Goal: Information Seeking & Learning: Learn about a topic

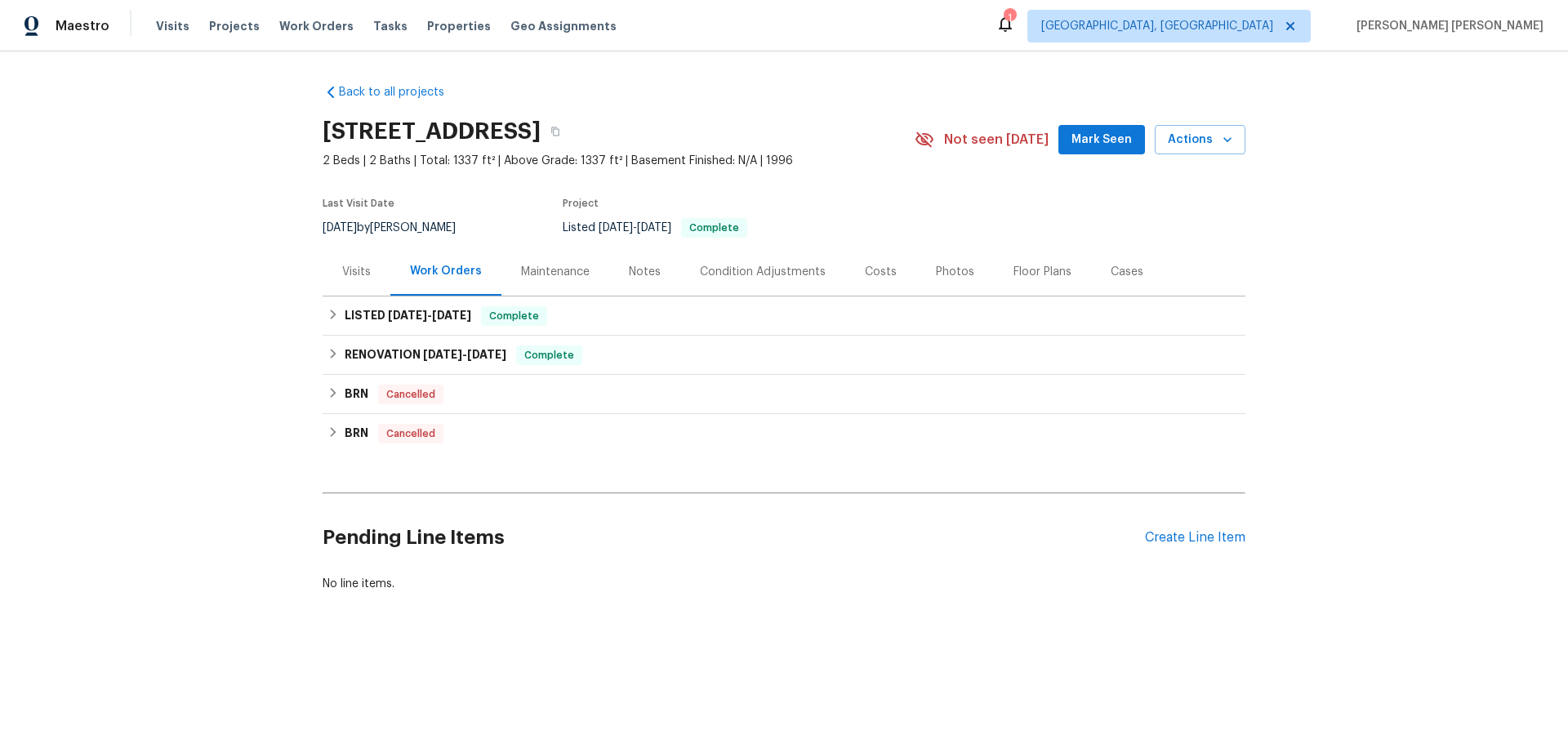
click at [330, 296] on div "Visits" at bounding box center [357, 272] width 68 height 48
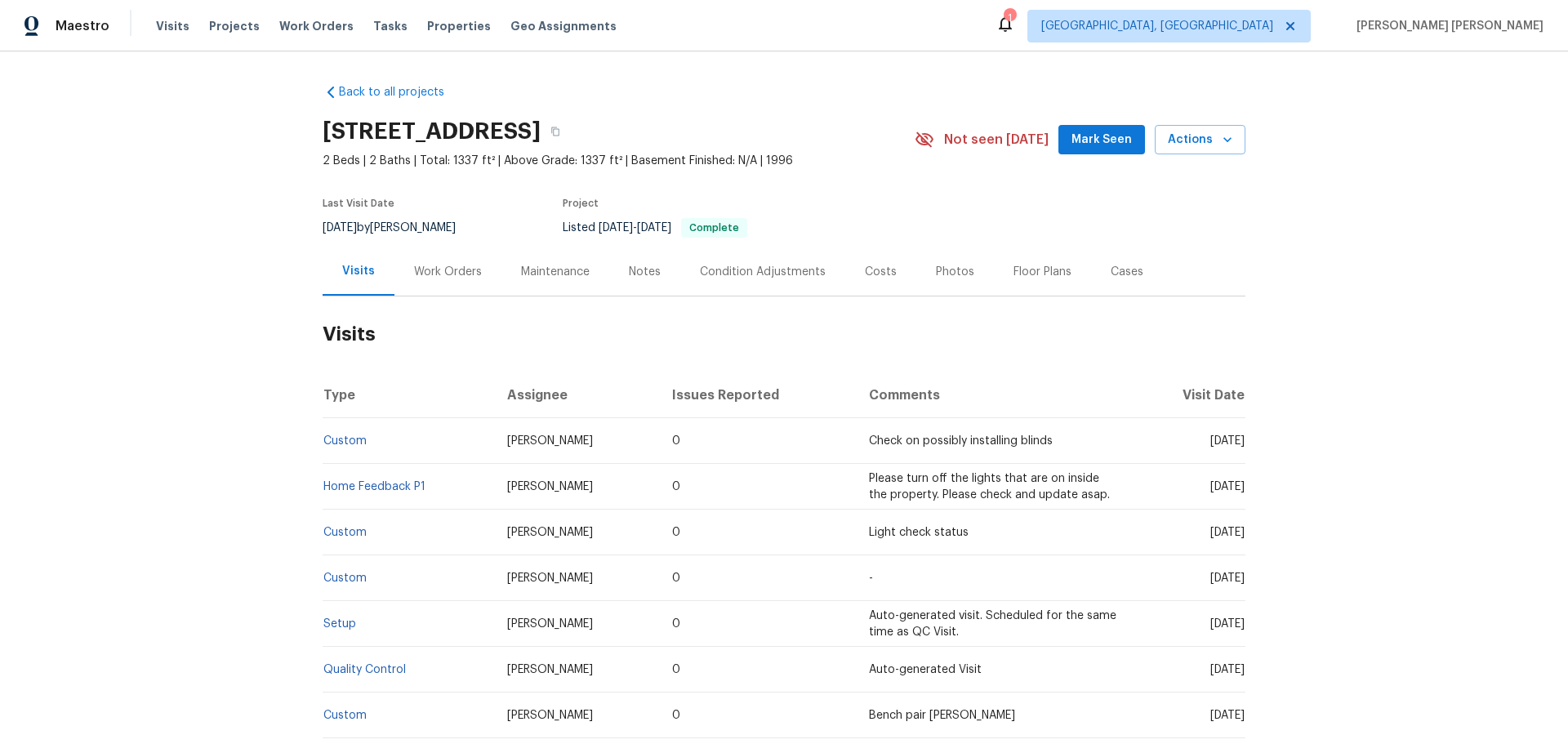
drag, startPoint x: 630, startPoint y: 277, endPoint x: 743, endPoint y: 291, distance: 113.9
click at [634, 277] on div "Notes" at bounding box center [645, 272] width 71 height 48
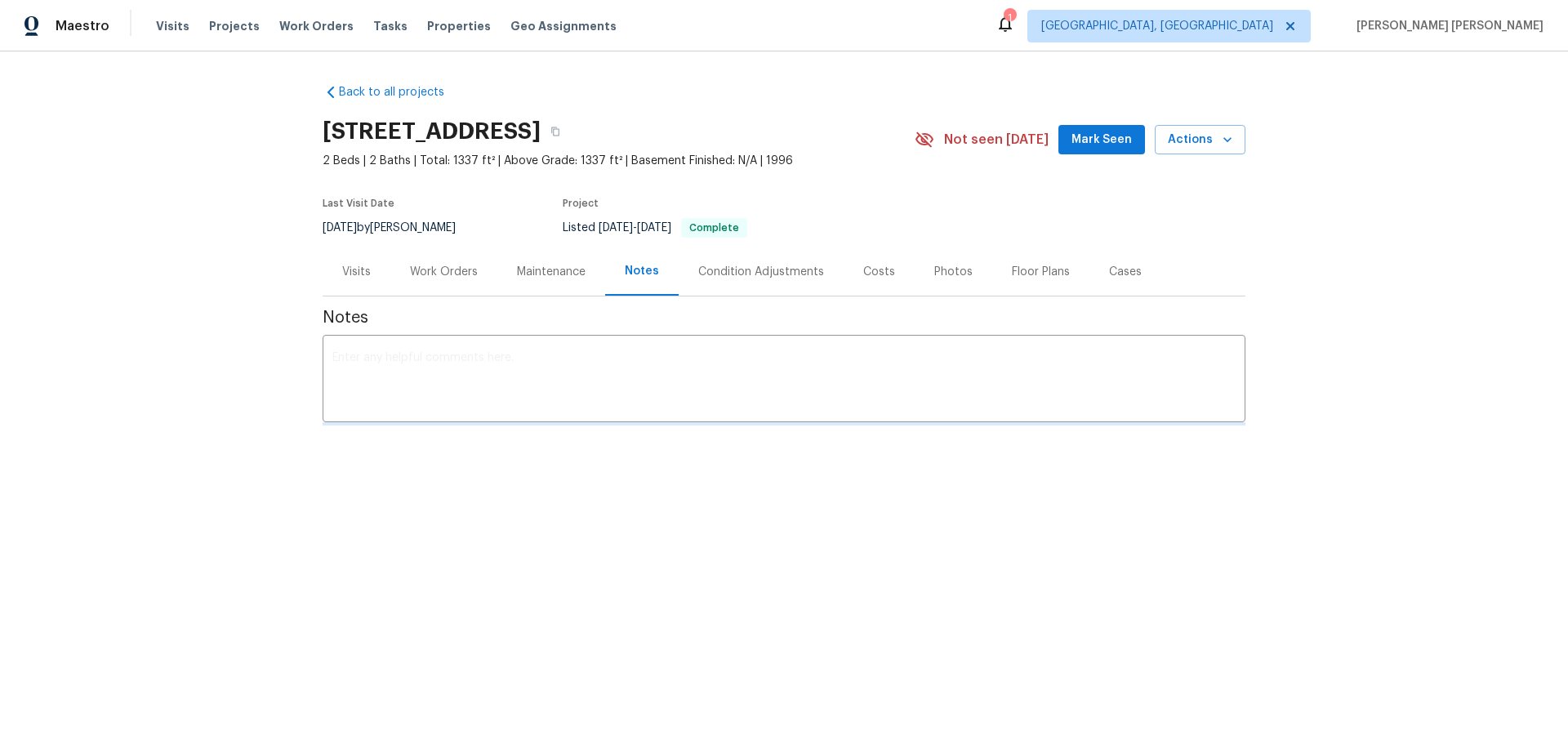
click at [748, 280] on div "Condition Adjustments" at bounding box center [761, 272] width 126 height 17
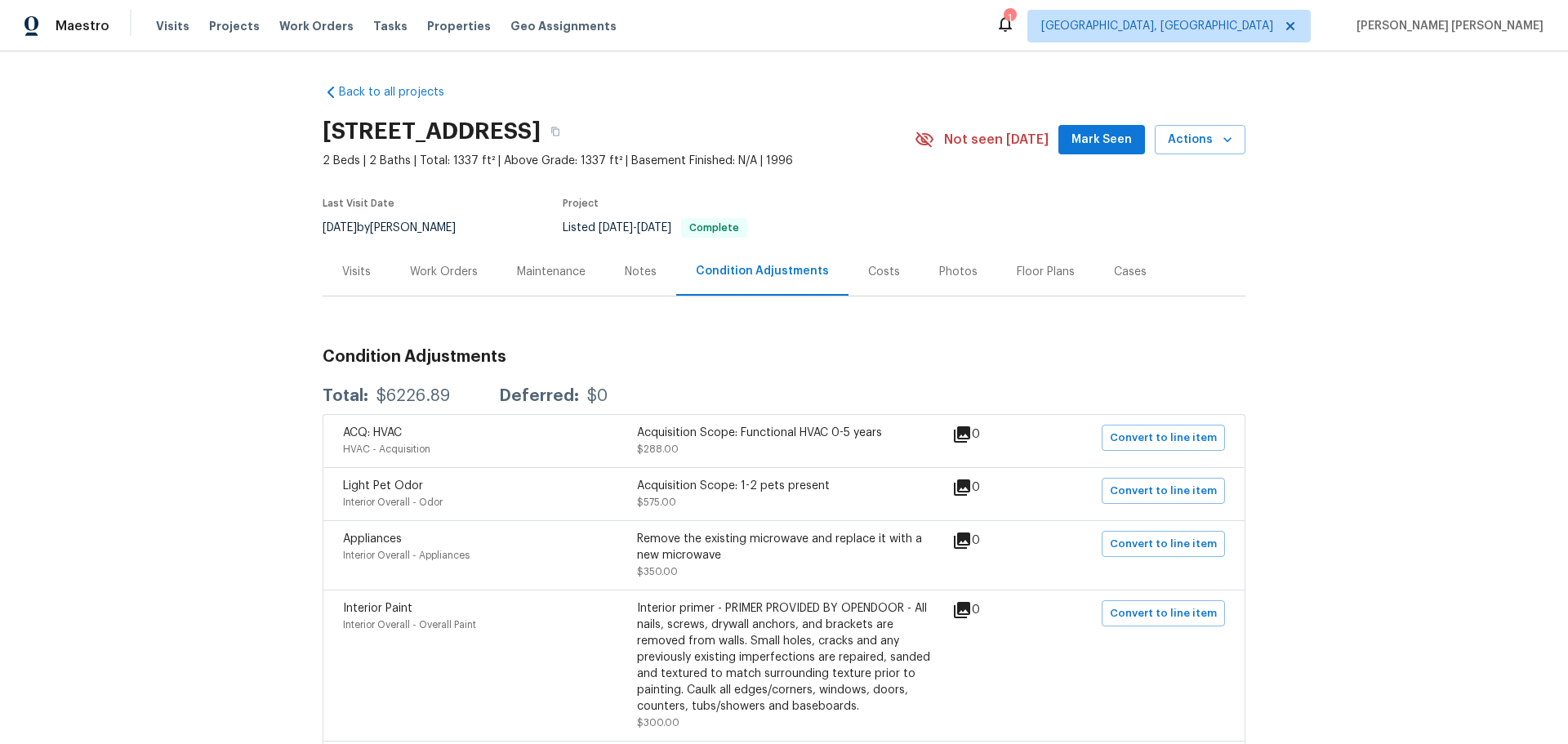
click at [641, 280] on div "Notes" at bounding box center [640, 272] width 32 height 17
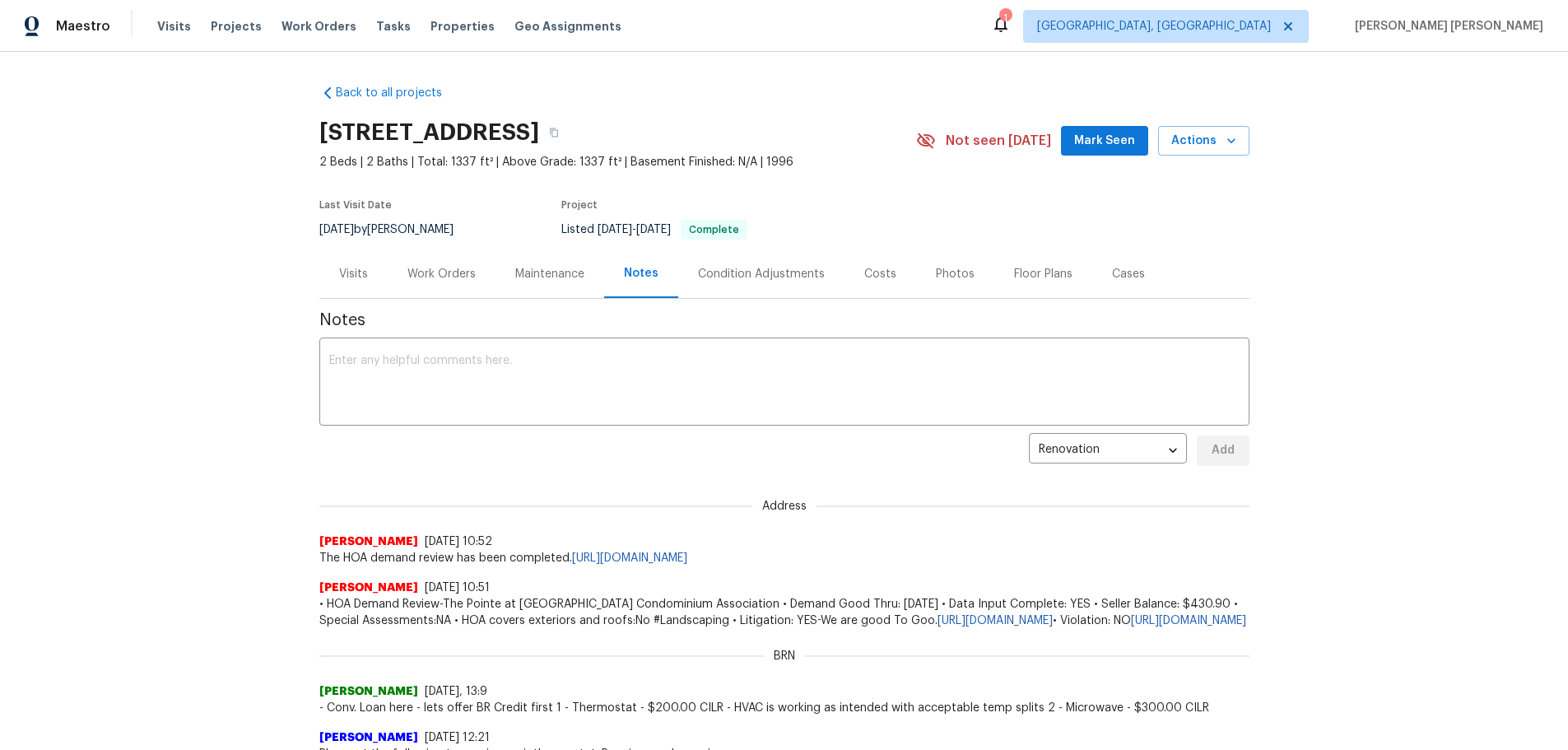
click at [540, 282] on div "Maintenance" at bounding box center [549, 274] width 69 height 17
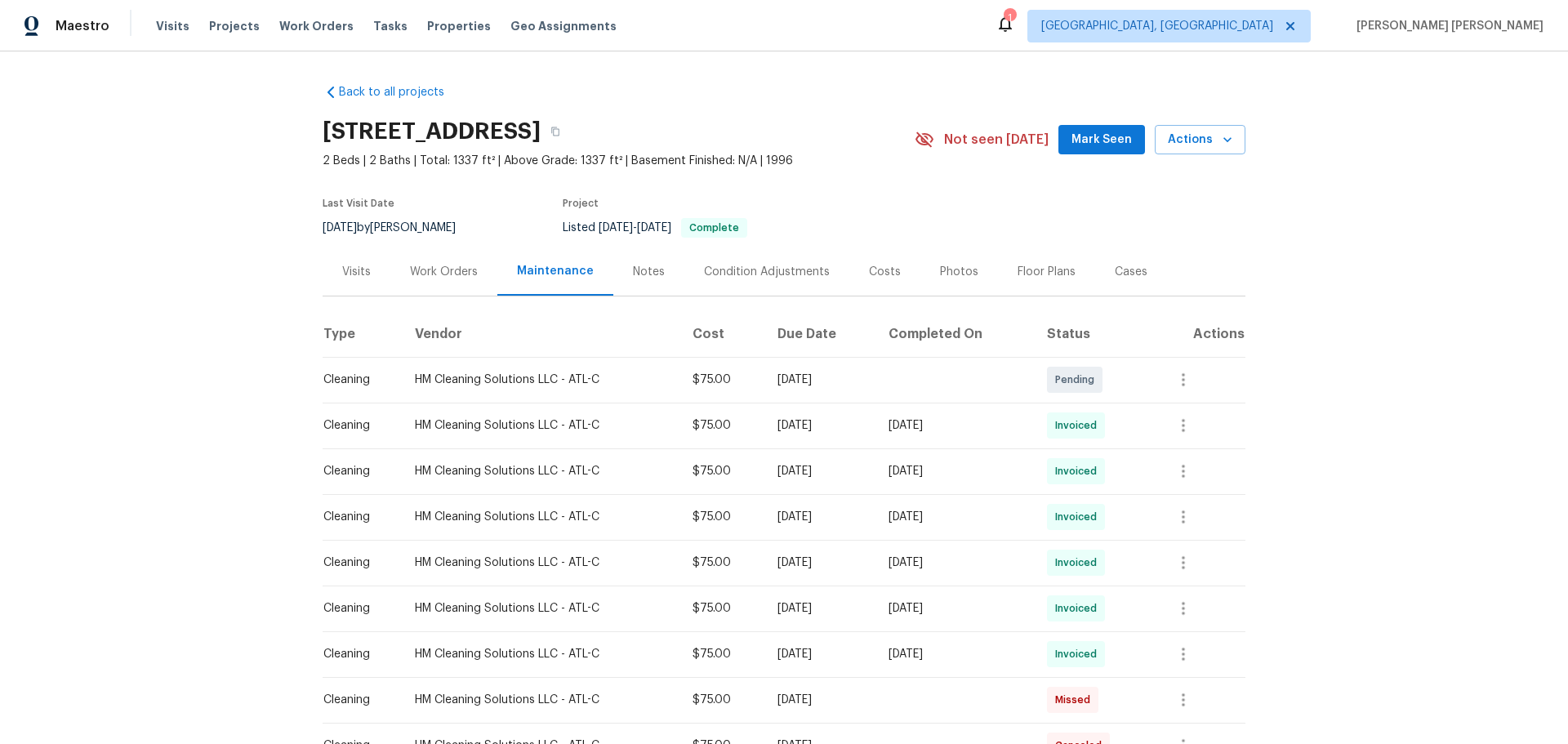
click at [462, 280] on div "Work Orders" at bounding box center [444, 272] width 68 height 17
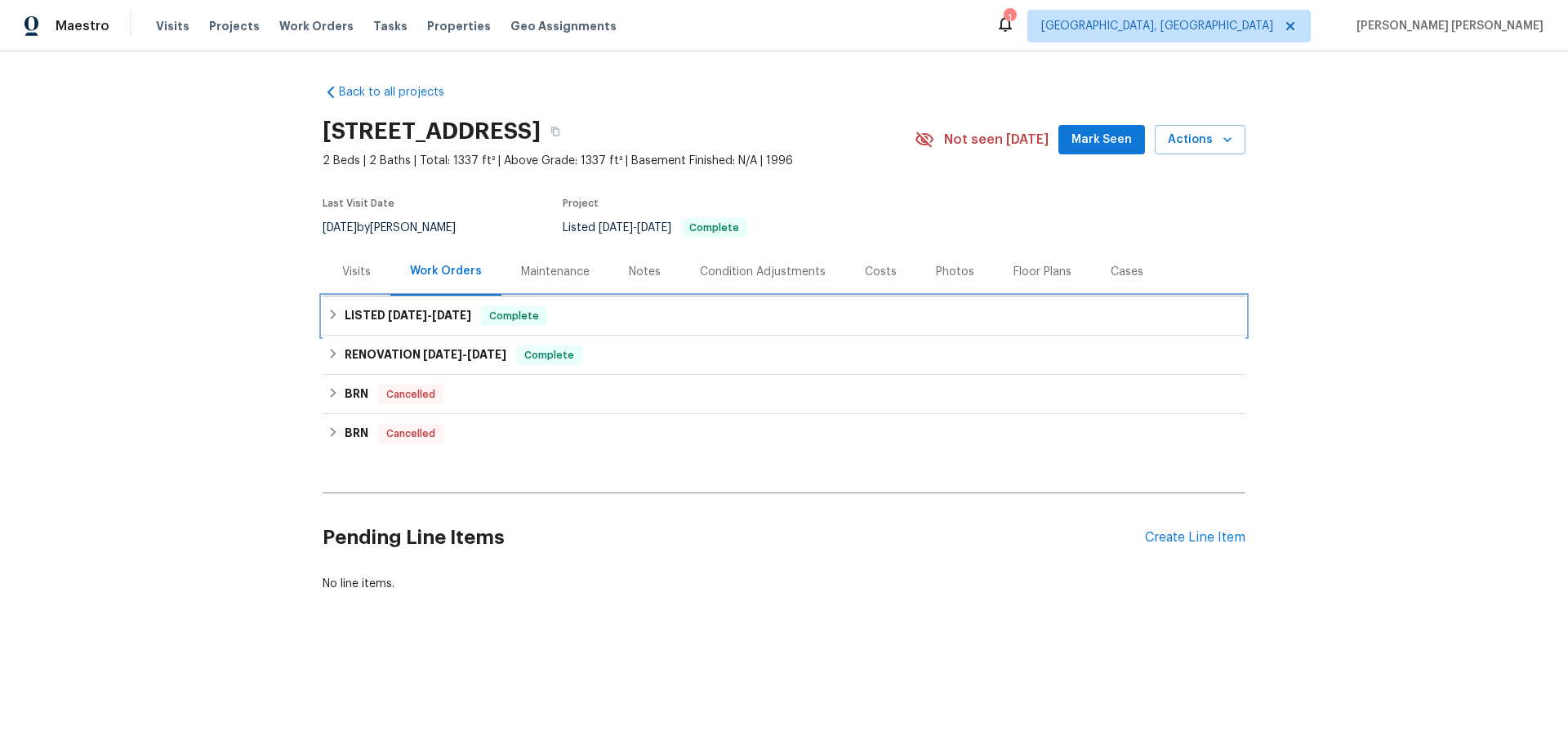
click at [323, 335] on div "LISTED [DATE] - [DATE] Complete" at bounding box center [784, 315] width 923 height 39
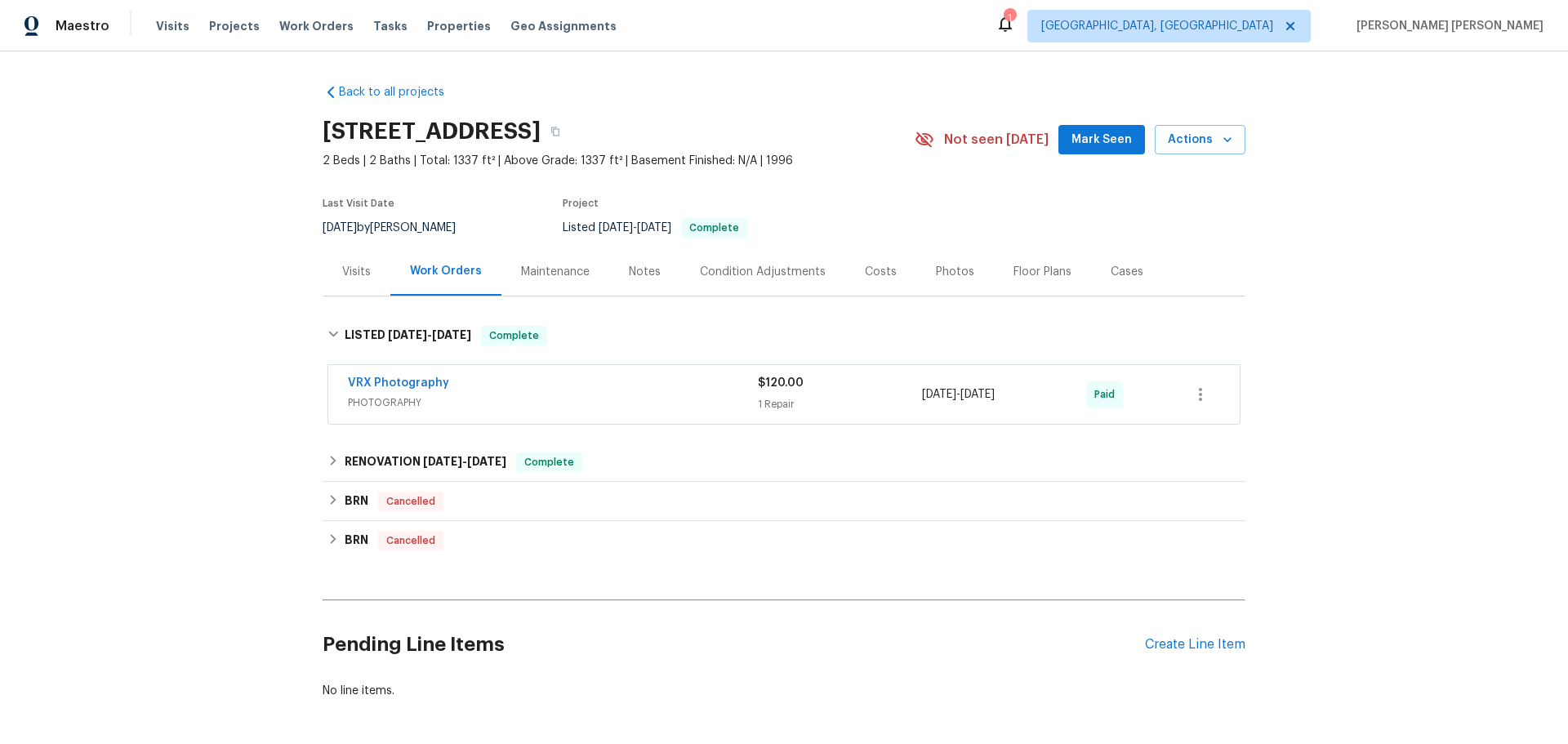
click at [335, 296] on div "Visits" at bounding box center [357, 272] width 68 height 48
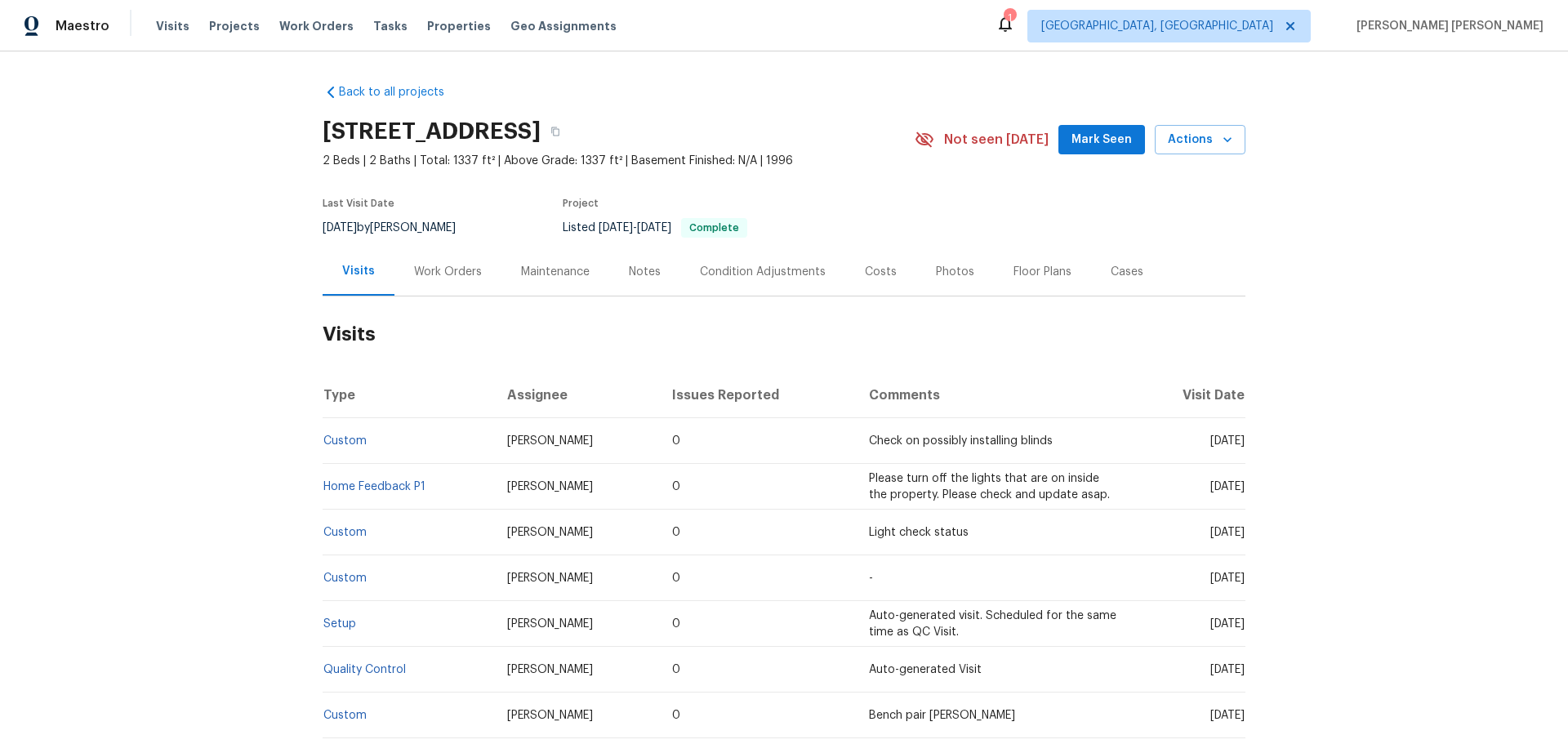
click at [441, 280] on div "Work Orders" at bounding box center [448, 272] width 68 height 17
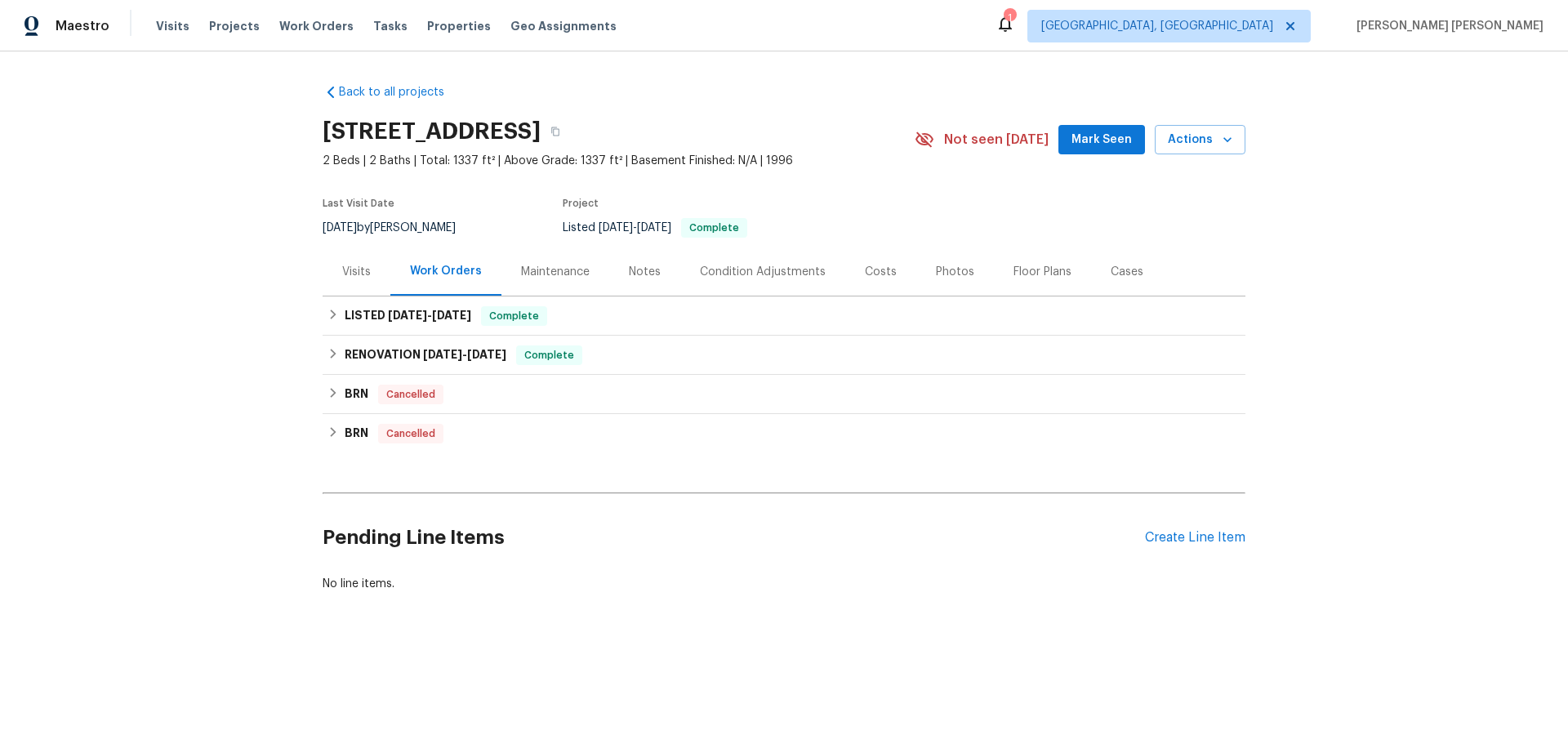
click at [610, 296] on div "Notes" at bounding box center [645, 272] width 71 height 48
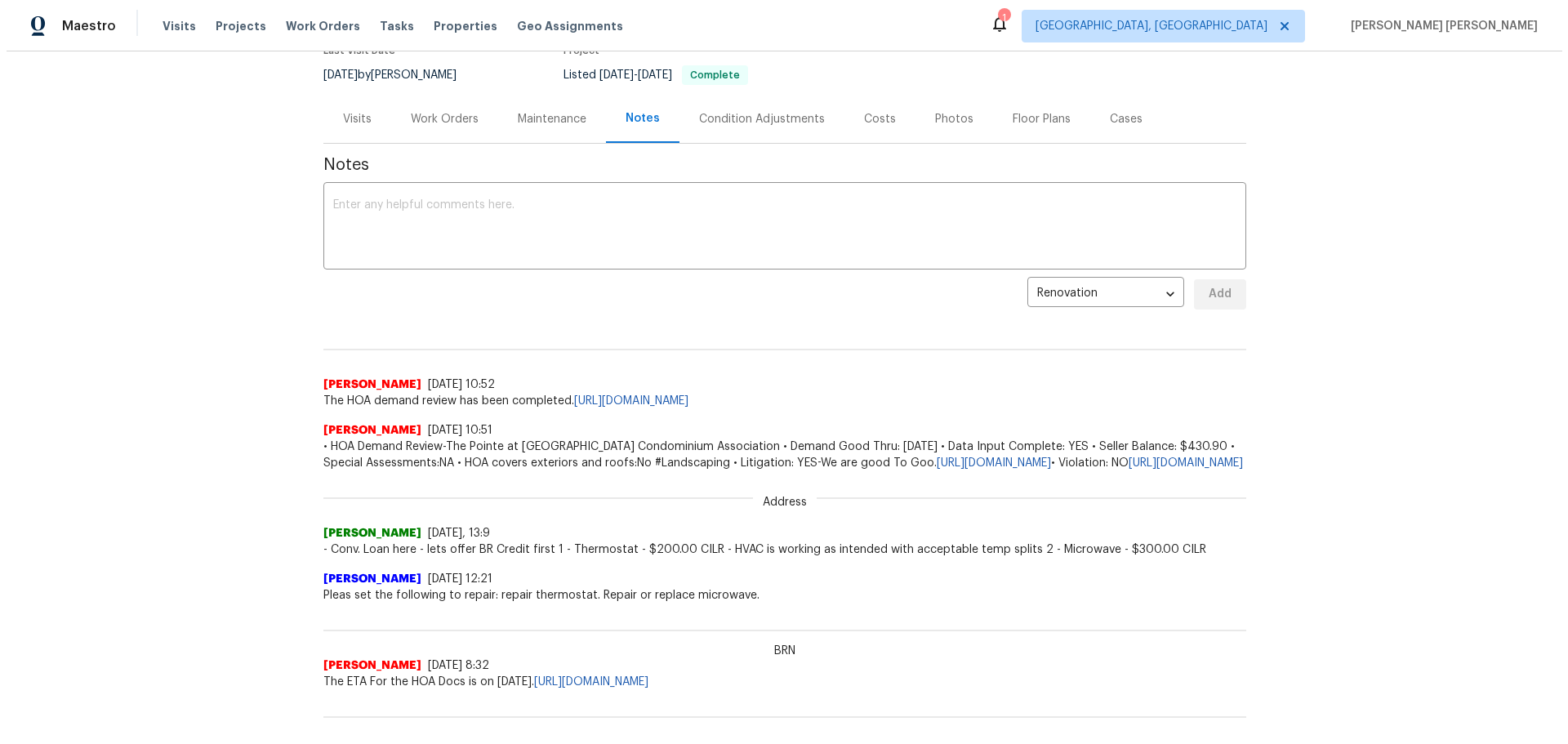
scroll to position [163, 0]
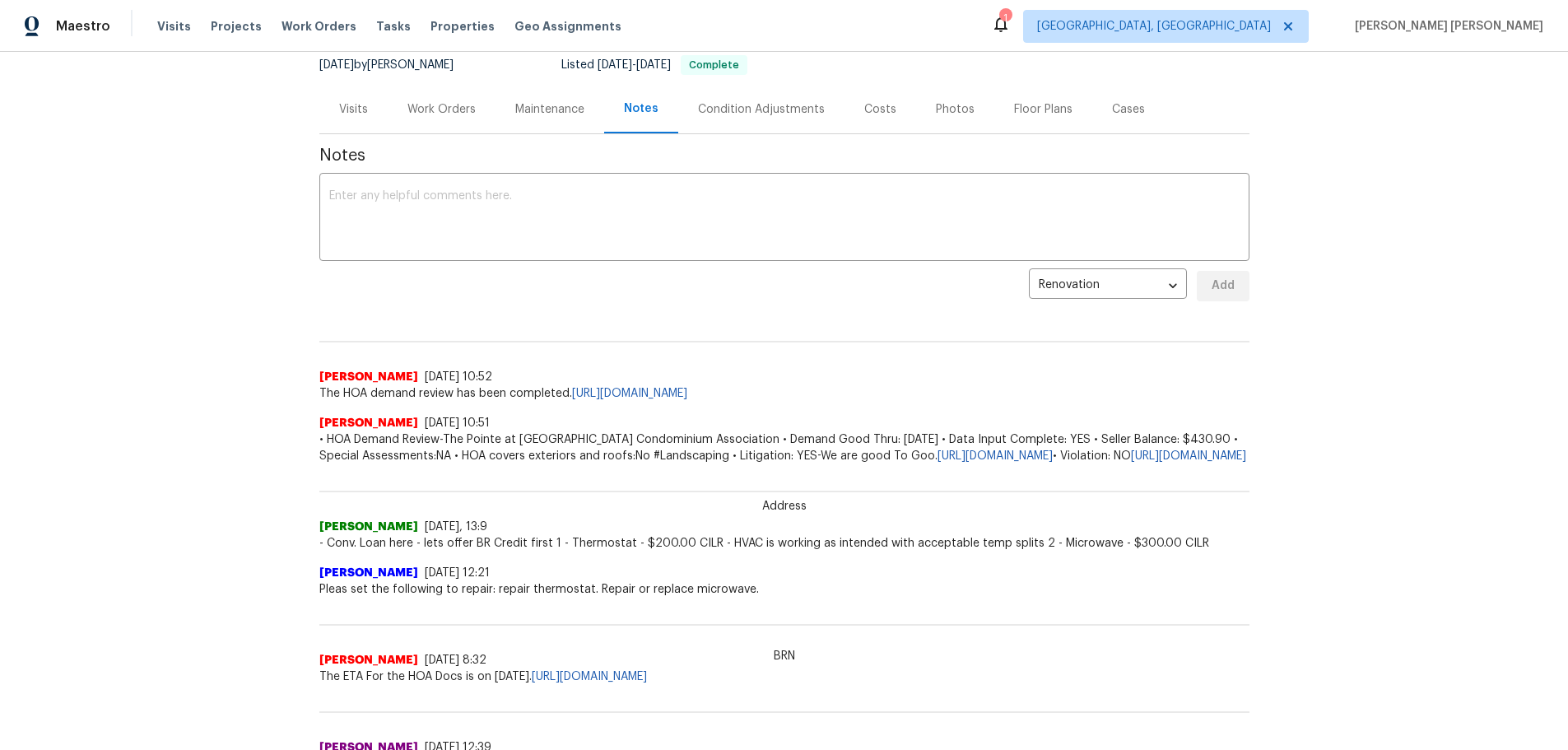
click at [550, 133] on div "Maintenance" at bounding box center [549, 109] width 109 height 48
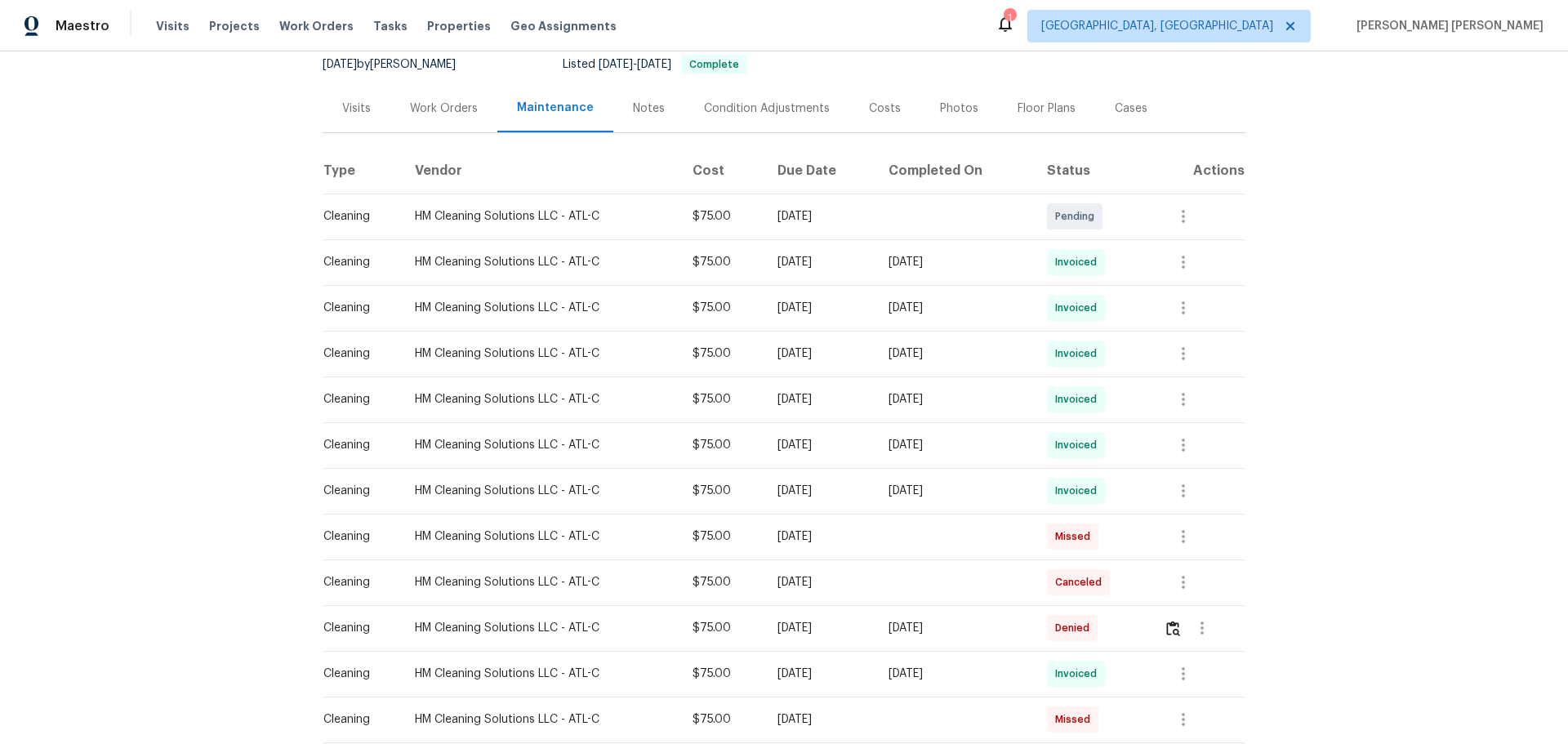
click at [614, 130] on div "Notes" at bounding box center [649, 108] width 71 height 48
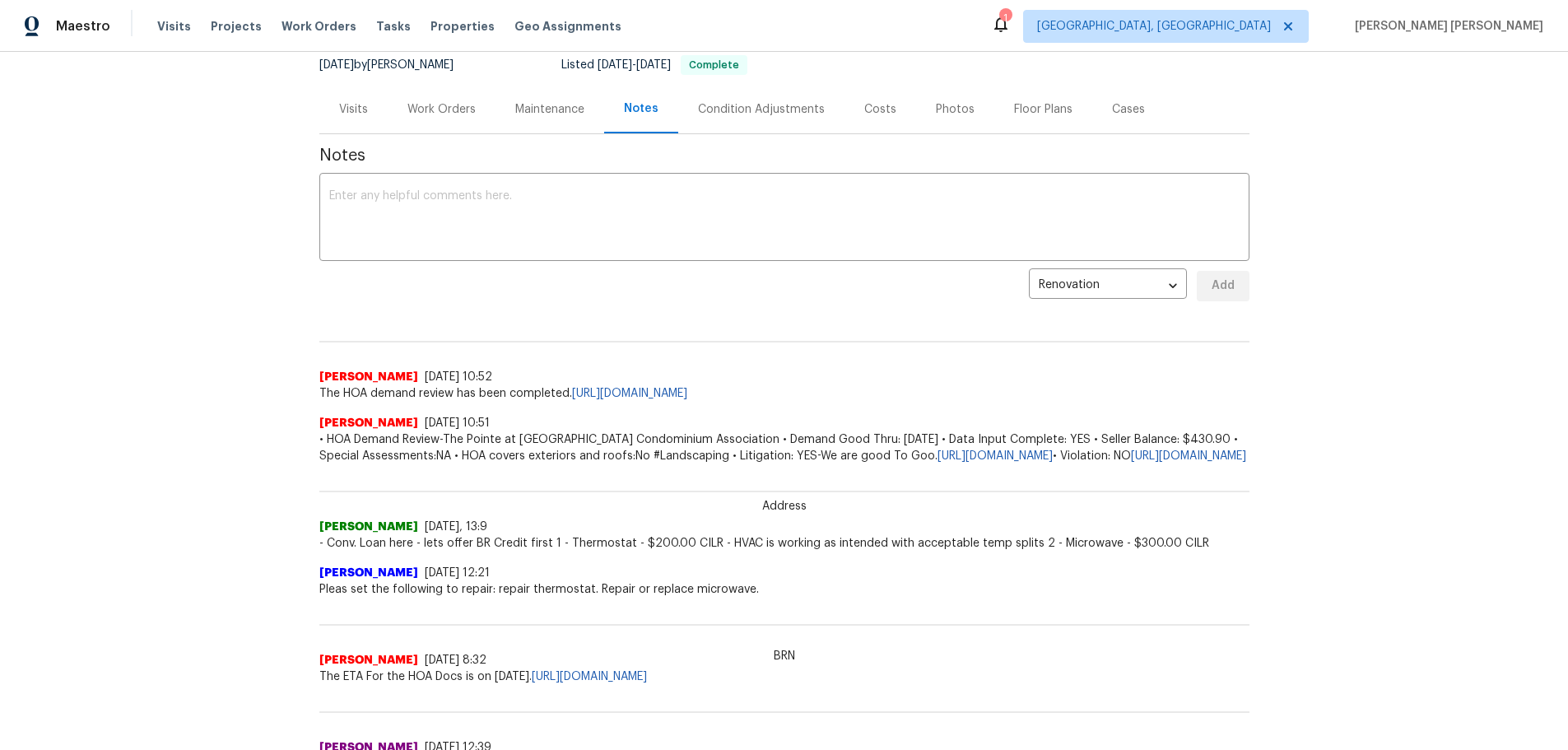
click at [756, 117] on div "Condition Adjustments" at bounding box center [761, 110] width 127 height 17
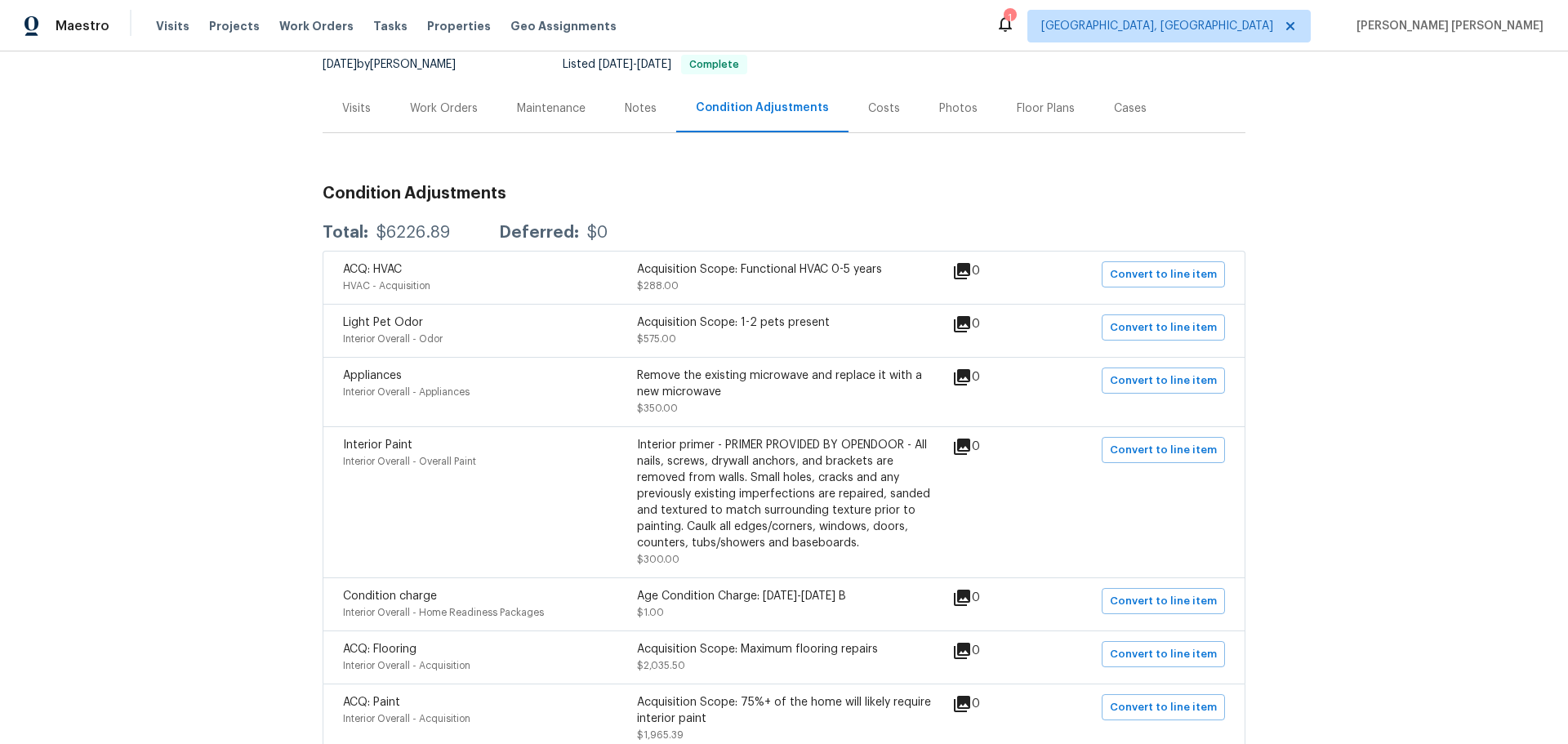
click at [884, 111] on div "Costs" at bounding box center [884, 108] width 71 height 48
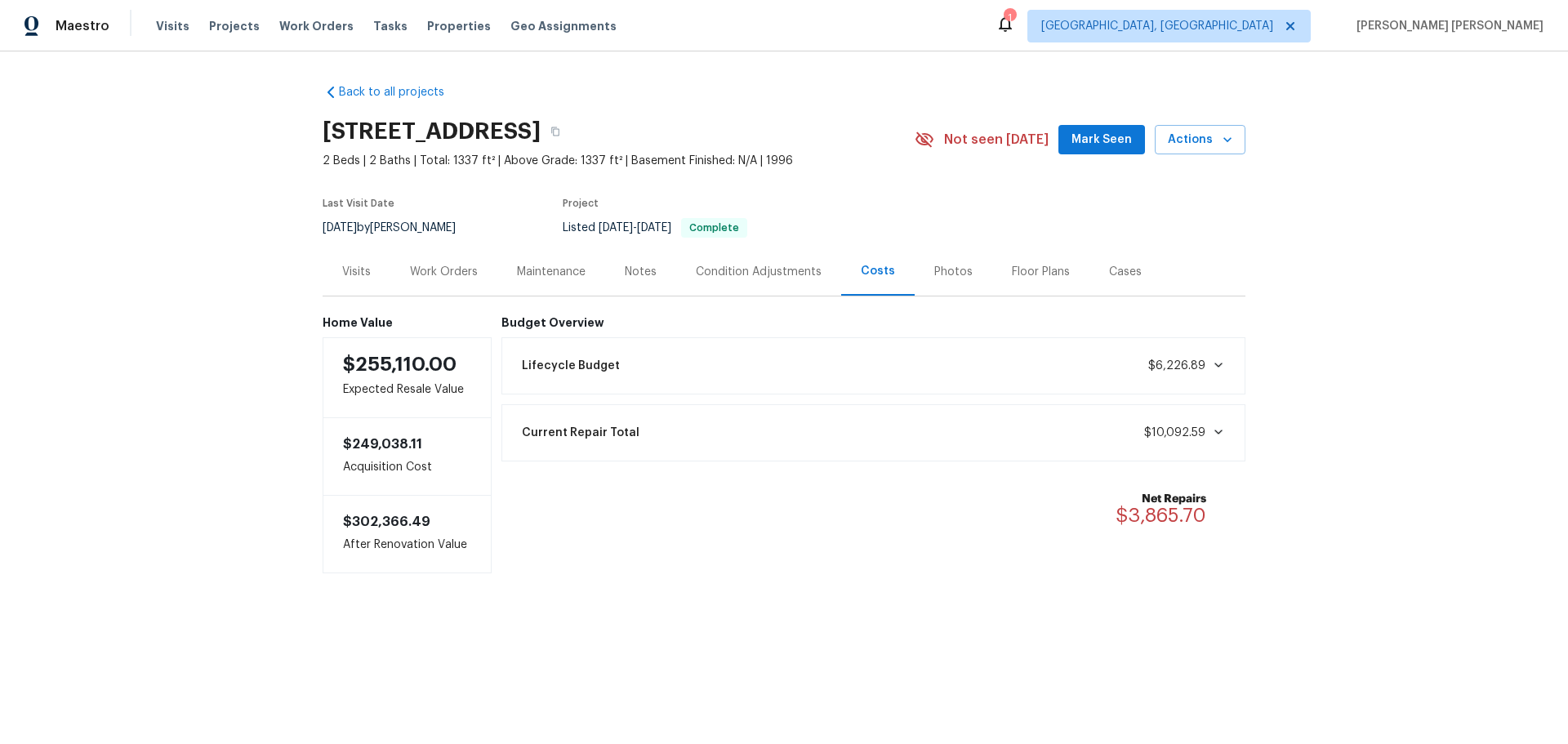
click at [952, 125] on div "Not seen [DATE] Mark Seen Actions" at bounding box center [1080, 140] width 330 height 31
click at [947, 280] on div "Photos" at bounding box center [953, 272] width 38 height 17
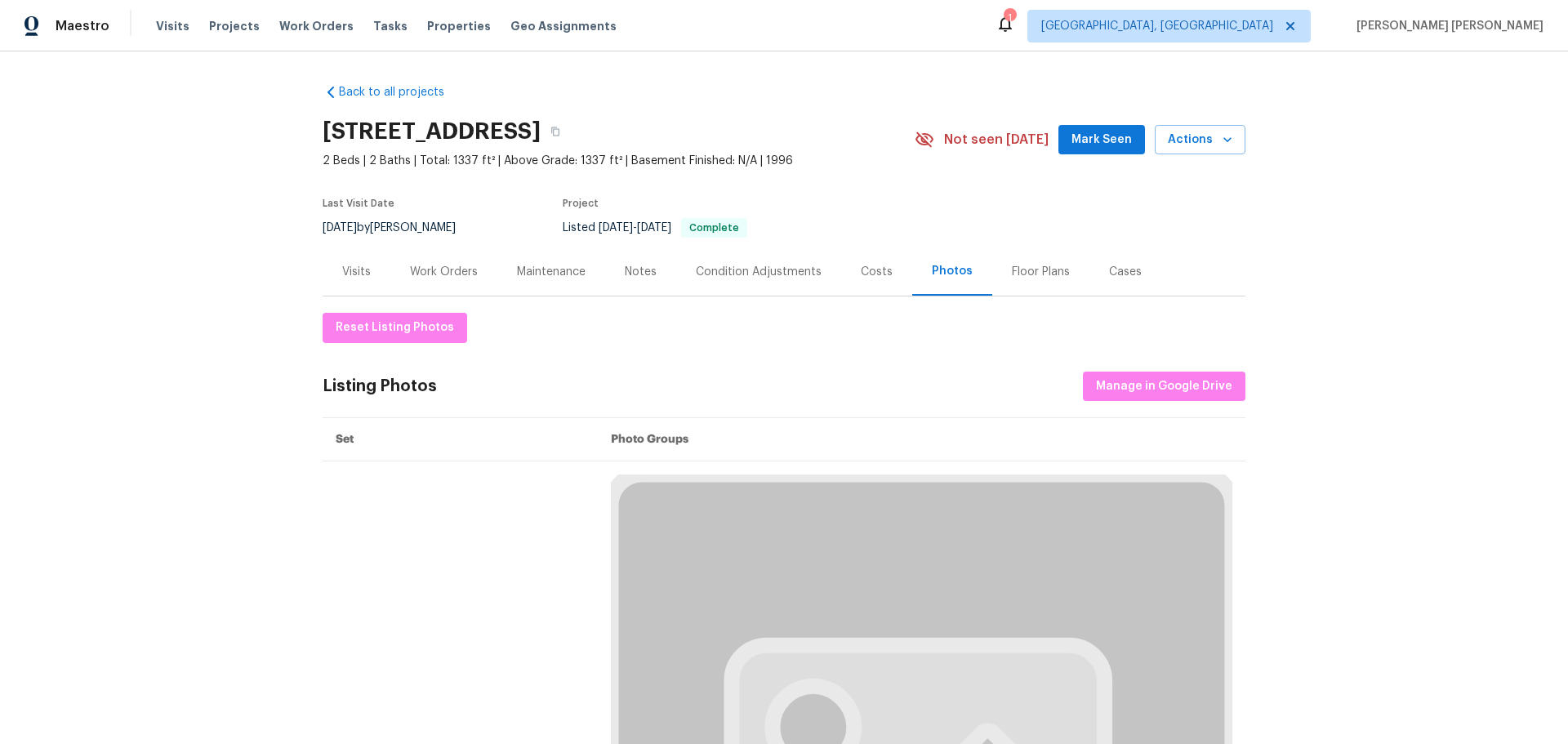
click at [1029, 296] on div "Floor Plans" at bounding box center [1041, 272] width 97 height 48
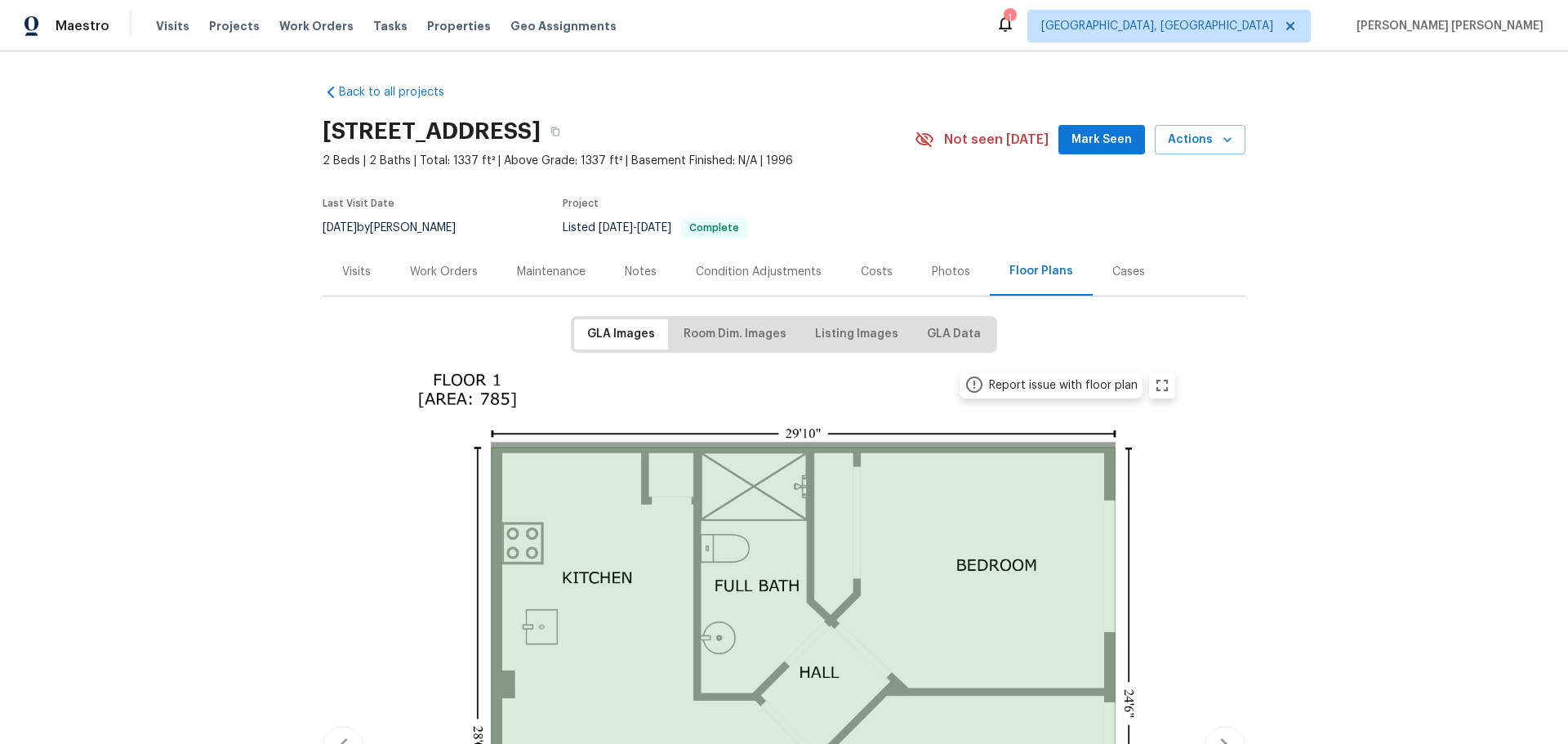
click at [943, 296] on div "Photos" at bounding box center [951, 272] width 78 height 48
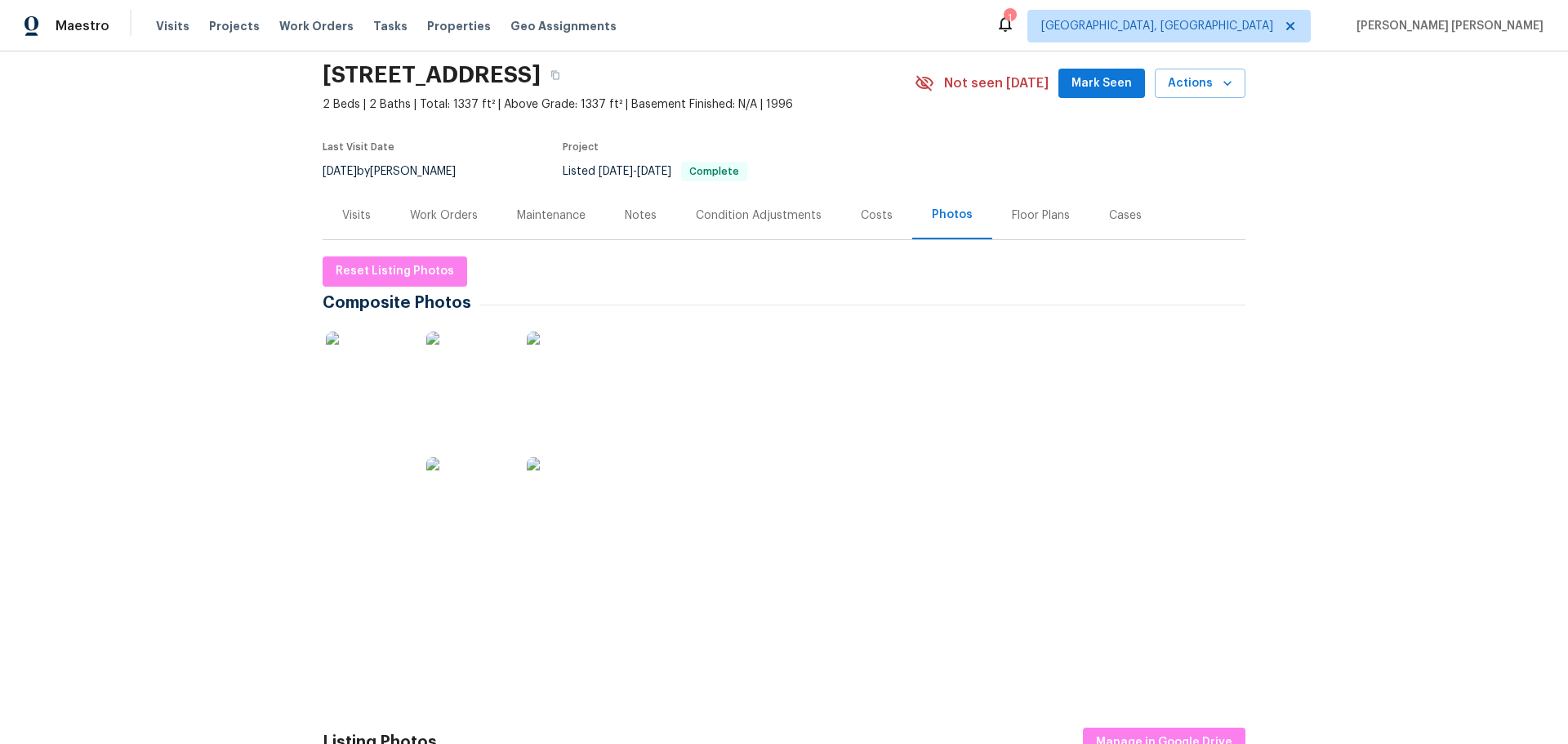
scroll to position [82, 0]
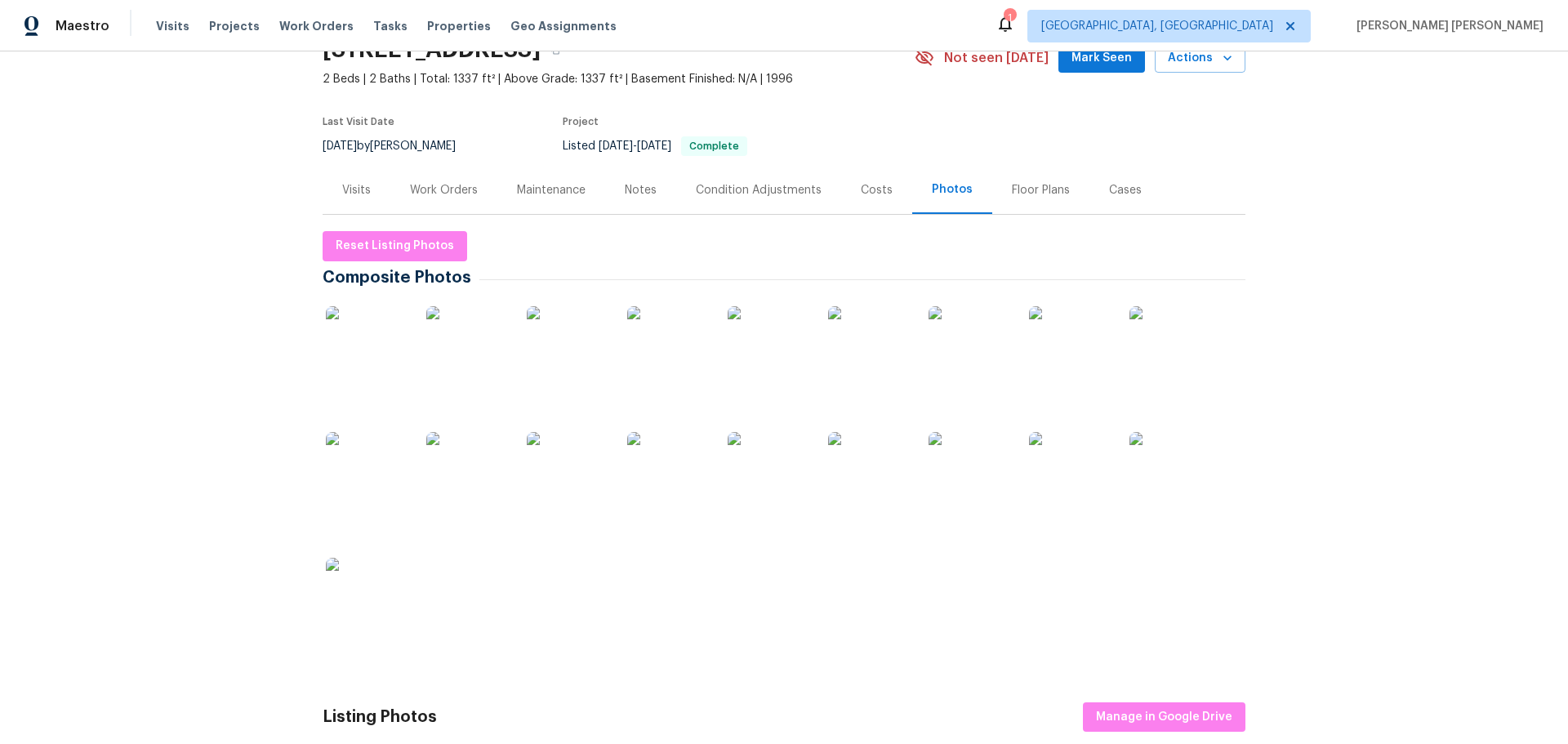
click at [879, 370] on img at bounding box center [869, 347] width 82 height 82
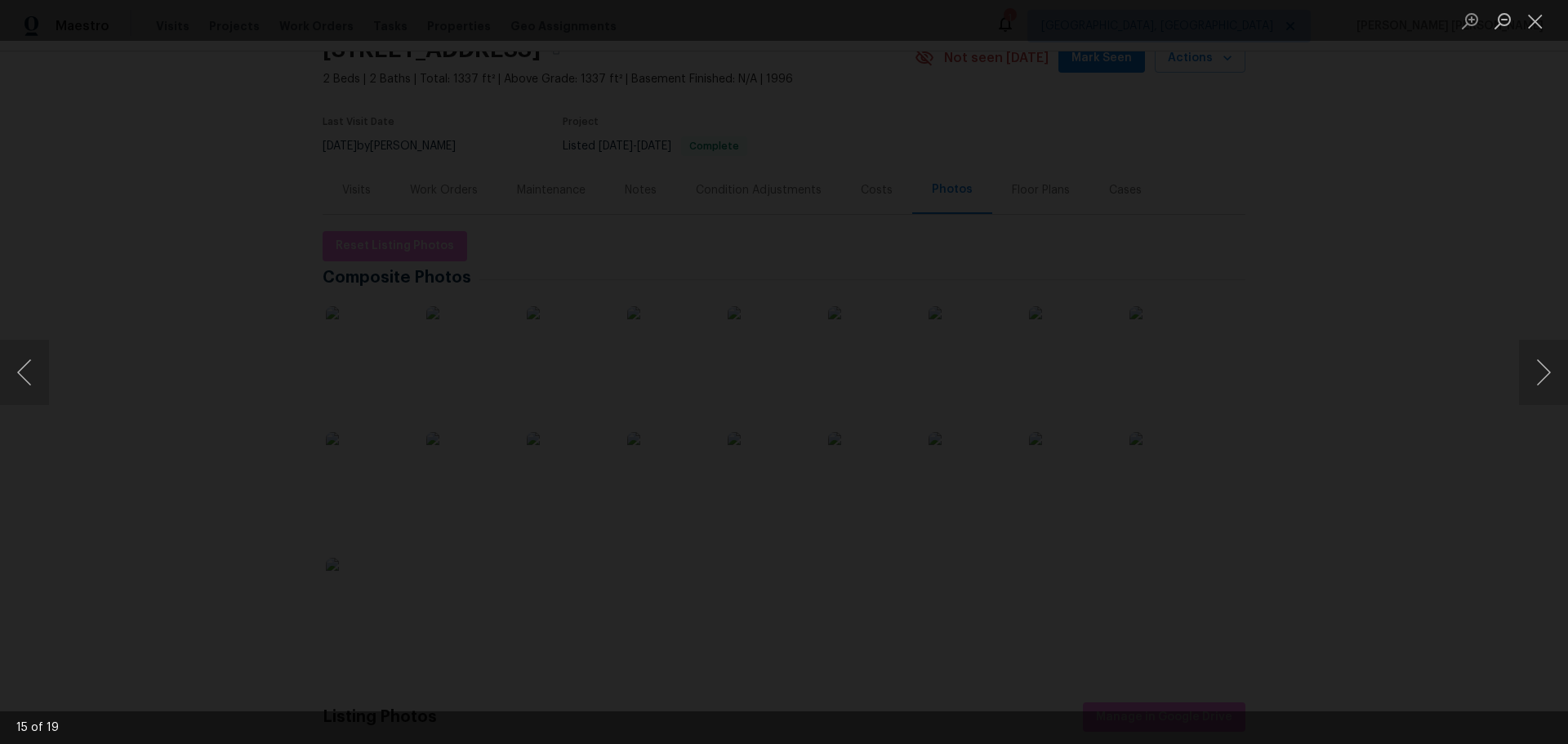
click at [425, 562] on img "Lightbox" at bounding box center [1576, 617] width 12714 height 6030
click at [122, 330] on div "Lightbox" at bounding box center [784, 372] width 1568 height 744
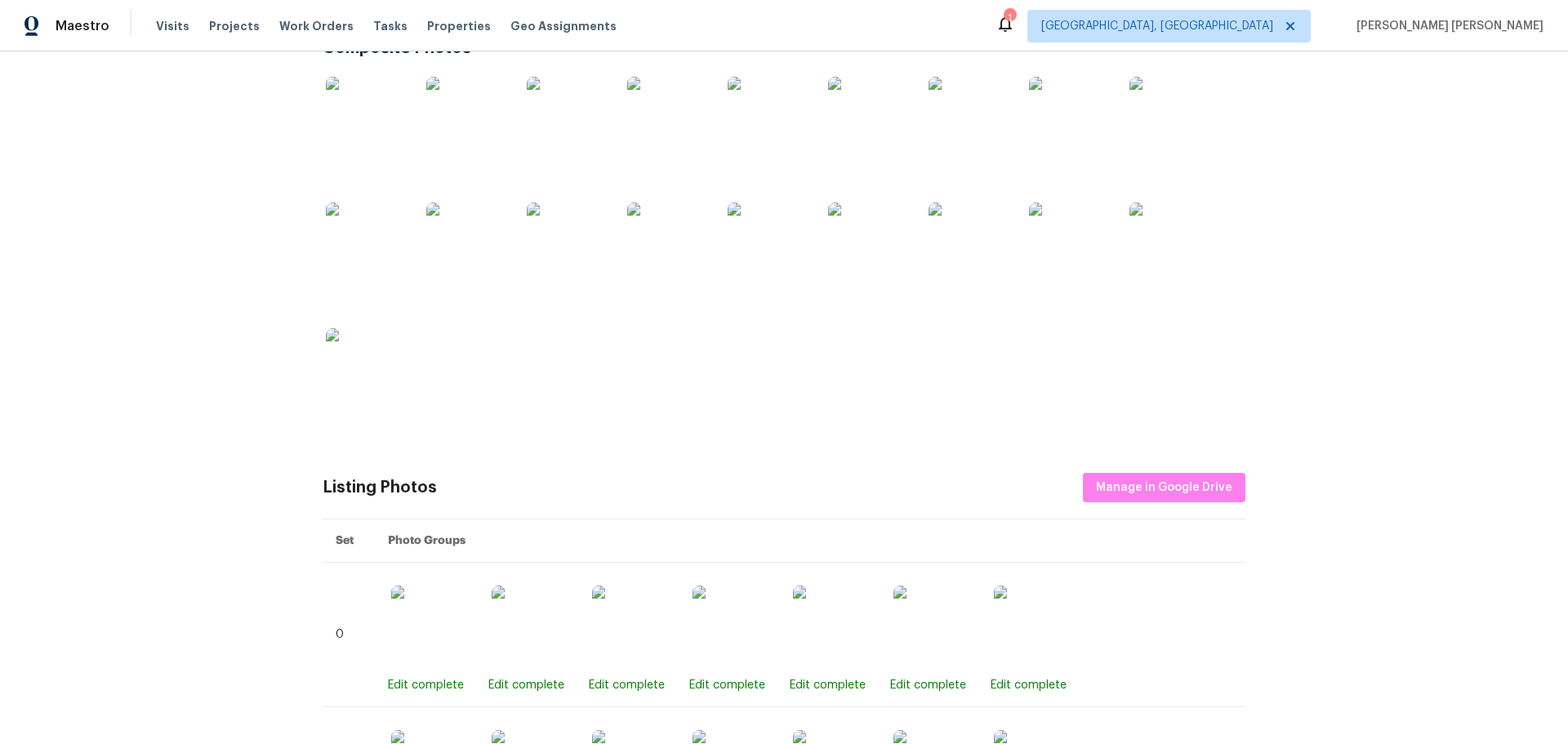
scroll to position [0, 0]
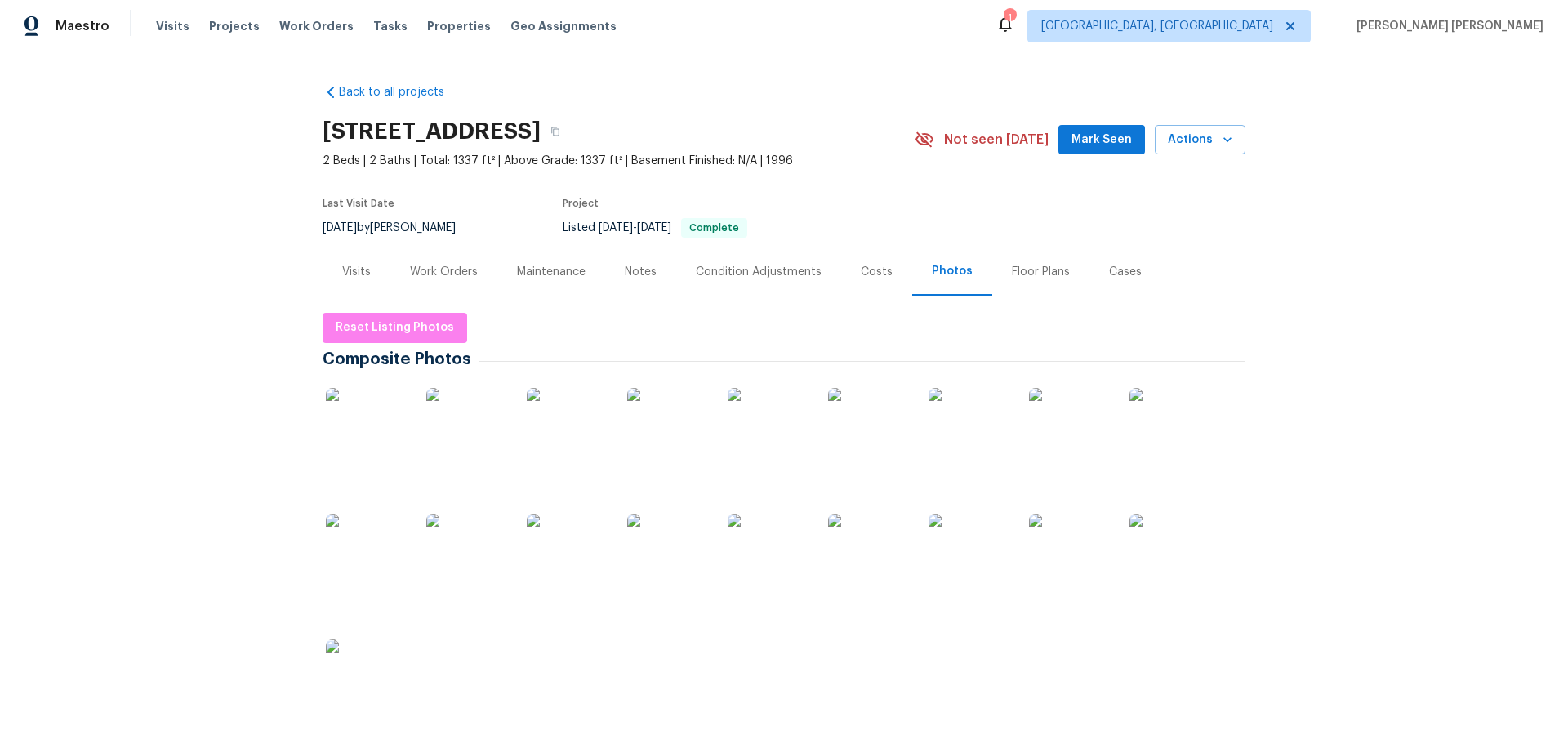
click at [663, 516] on div at bounding box center [784, 566] width 923 height 377
click at [677, 540] on img at bounding box center [668, 554] width 82 height 82
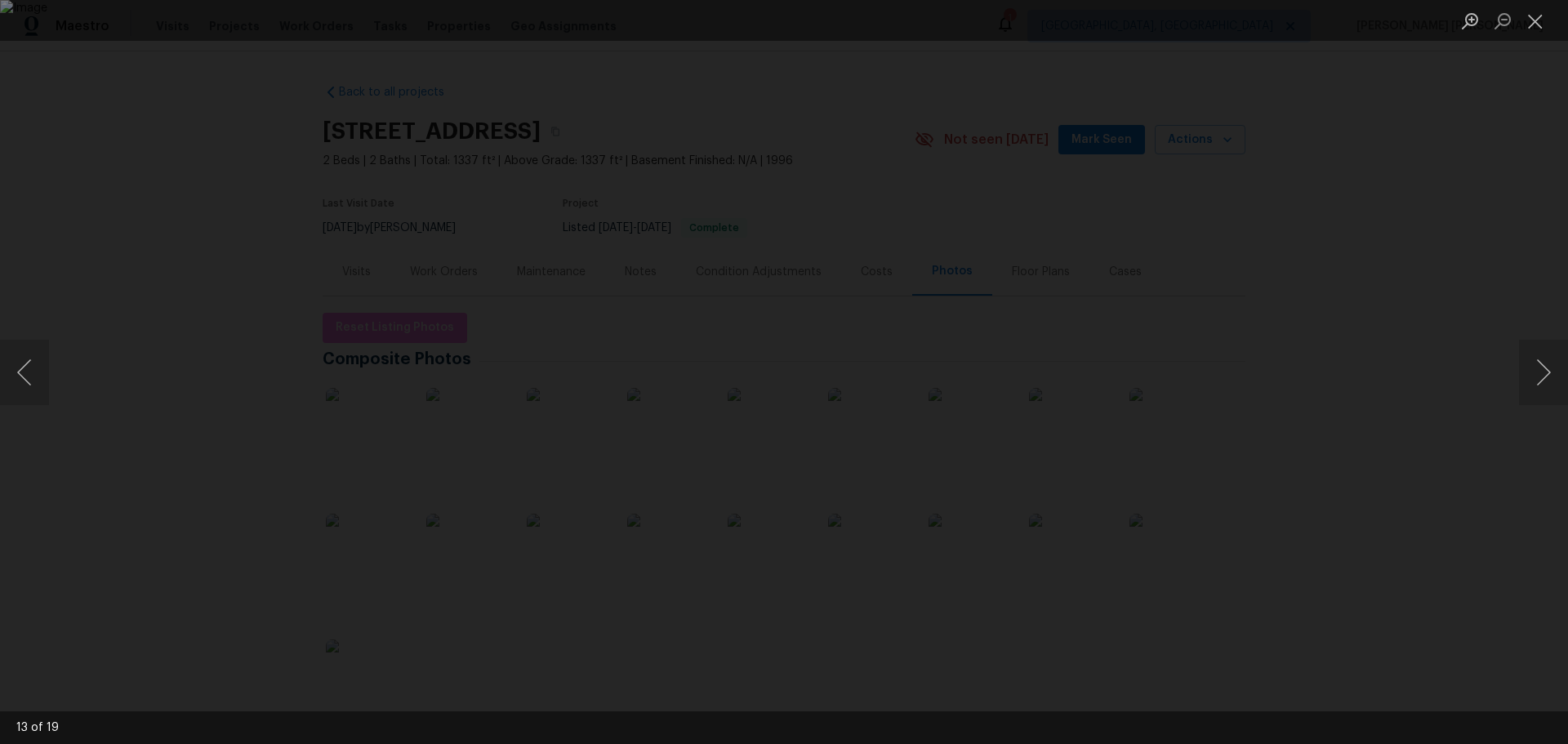
click at [240, 392] on div "Lightbox" at bounding box center [784, 372] width 1568 height 744
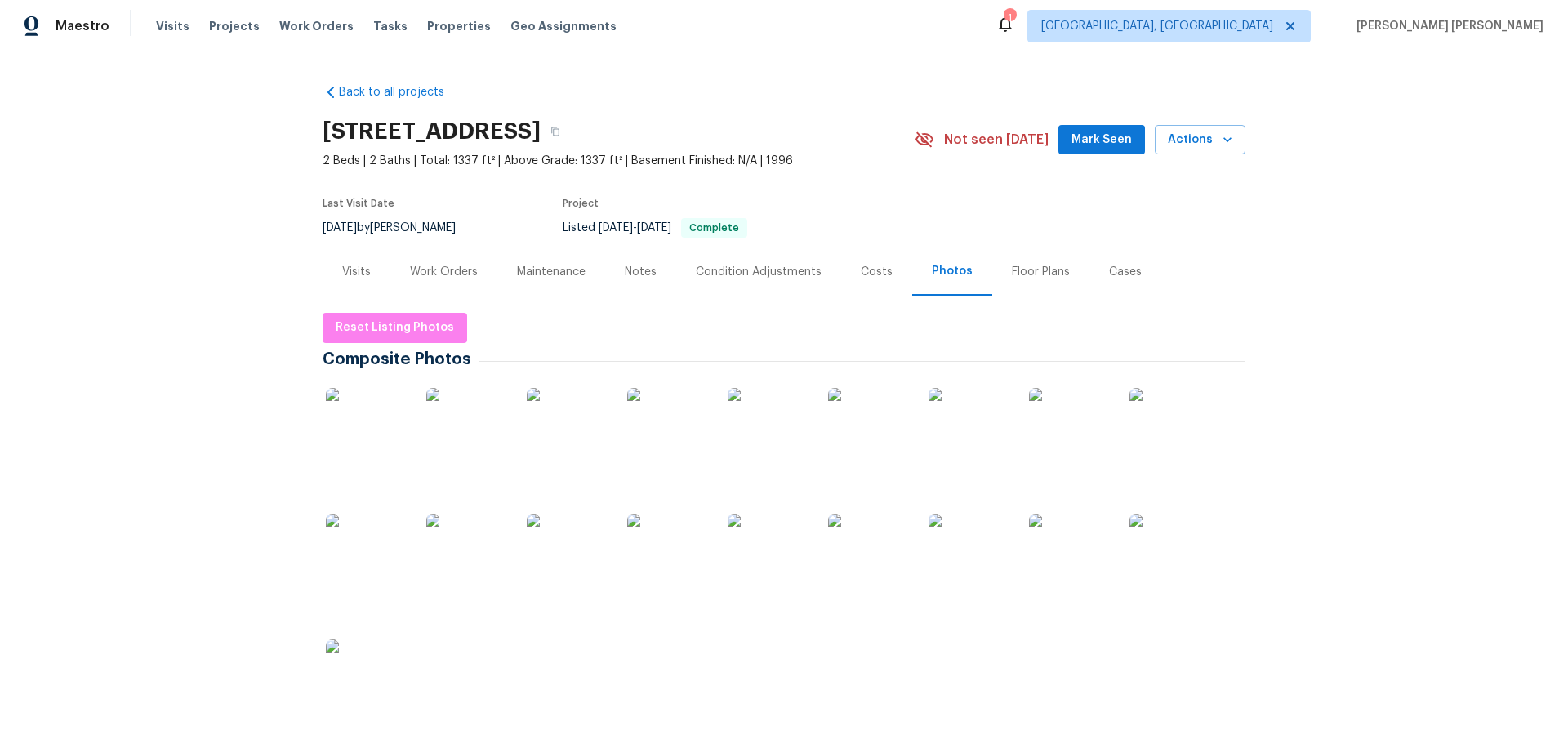
click at [857, 462] on img at bounding box center [869, 429] width 82 height 82
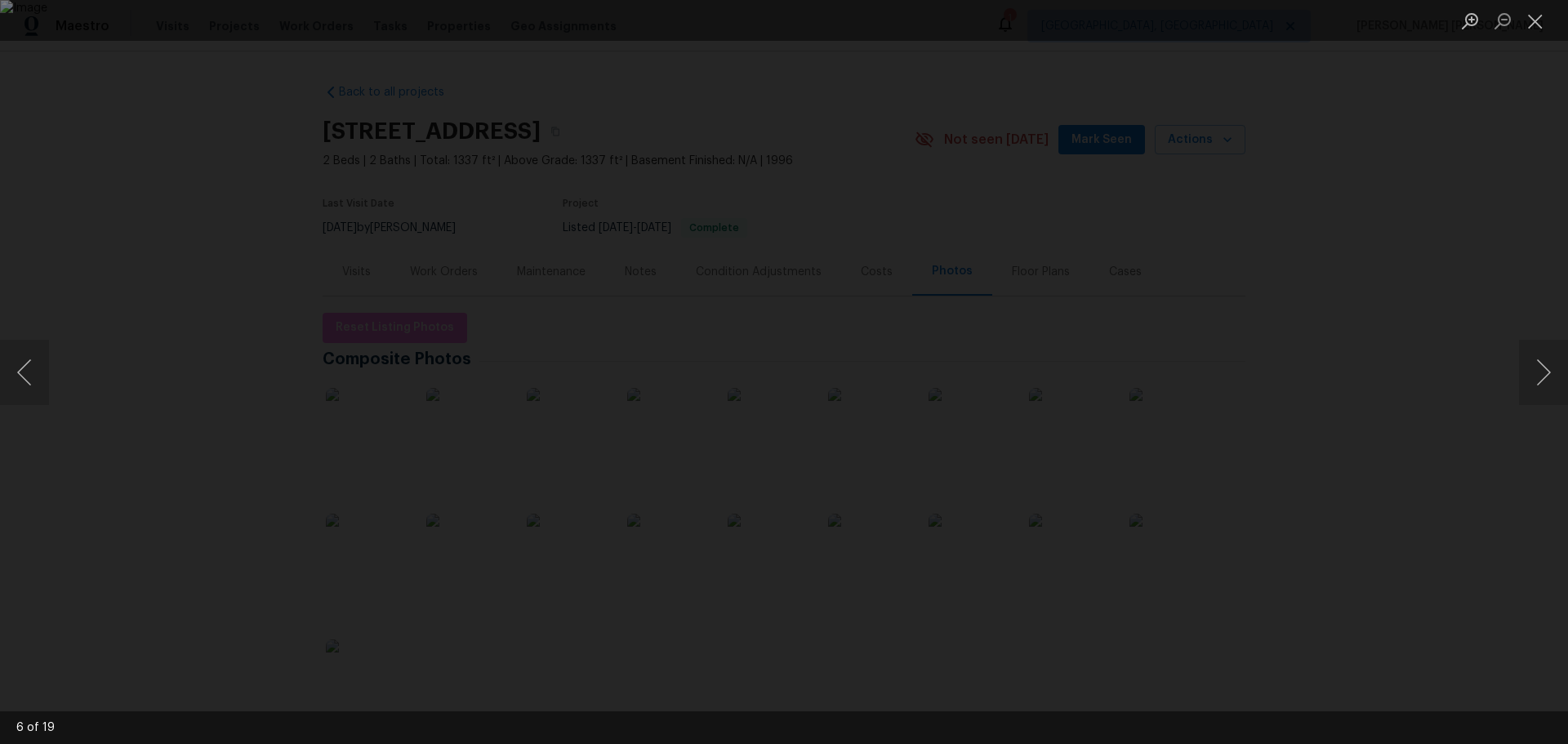
click at [166, 328] on div "Lightbox" at bounding box center [784, 372] width 1568 height 744
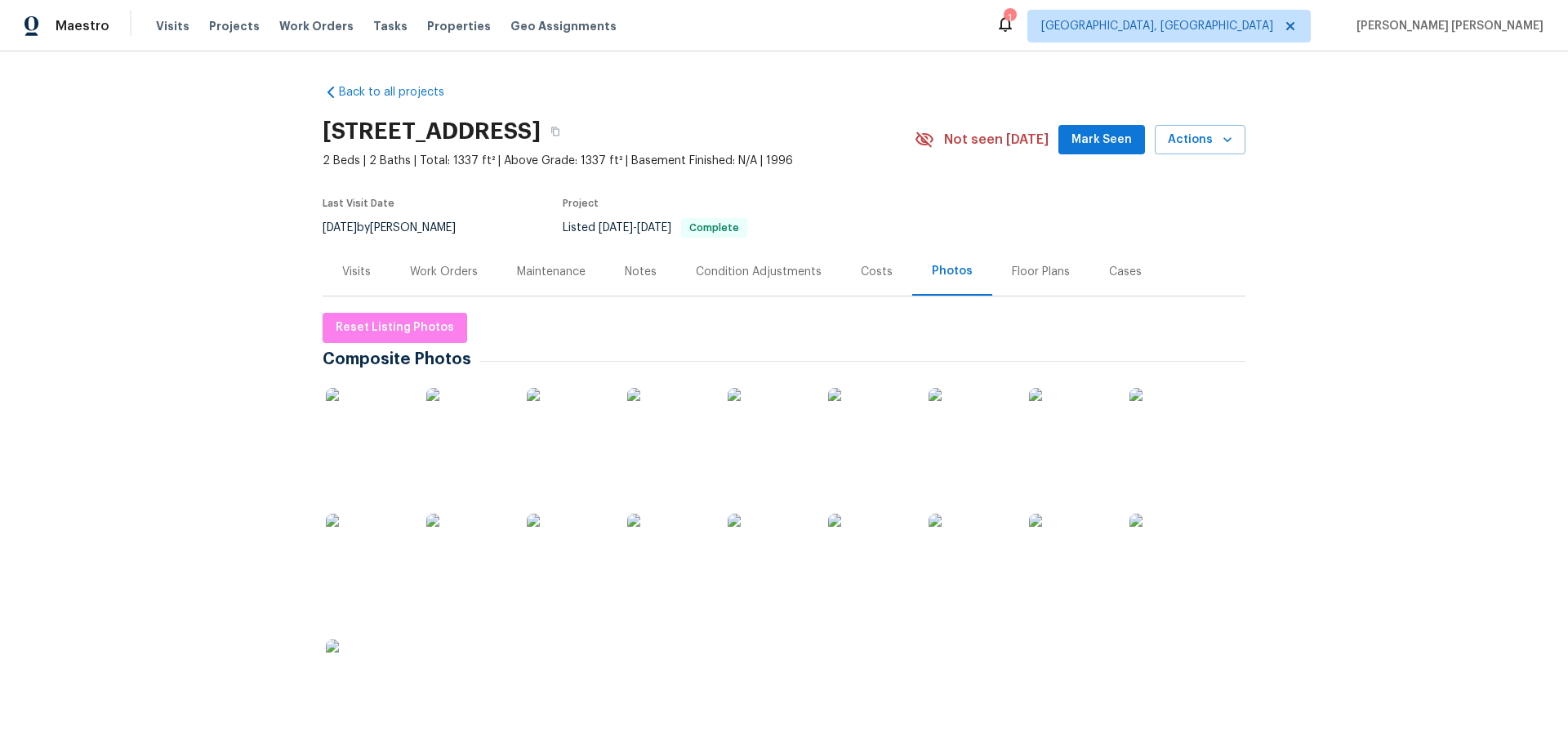
click at [478, 293] on div "Work Orders" at bounding box center [444, 272] width 107 height 48
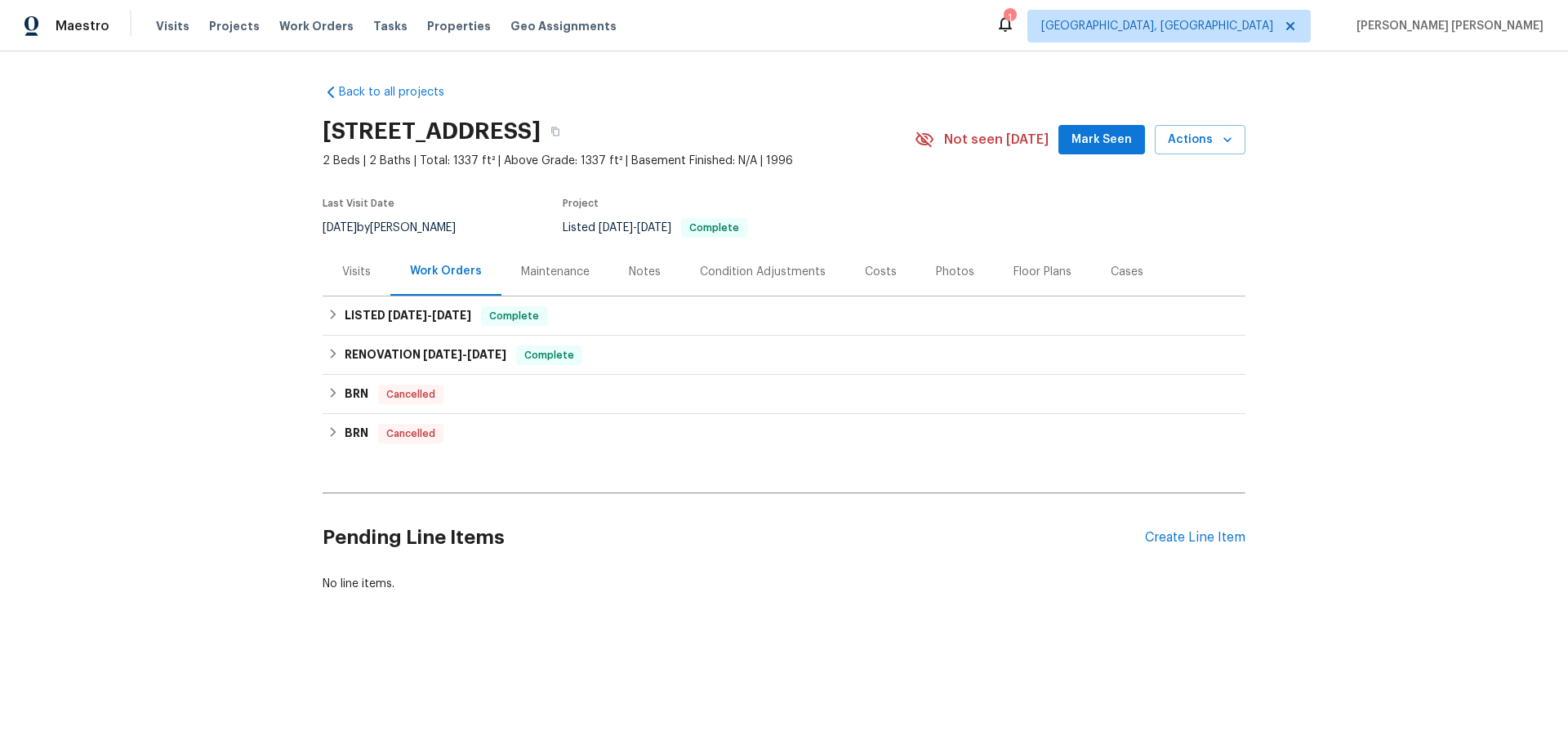
click at [345, 280] on div "Visits" at bounding box center [356, 272] width 29 height 17
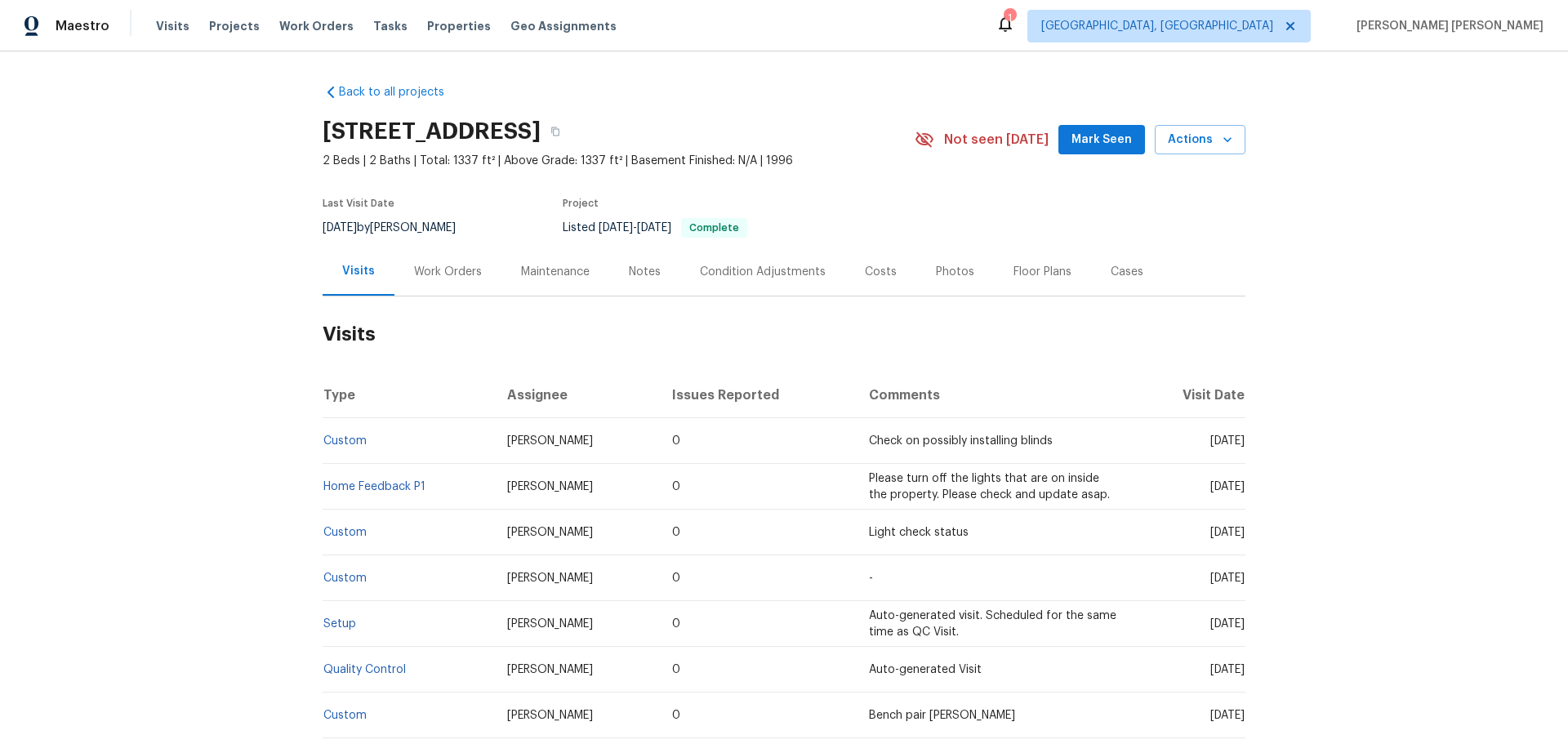
scroll to position [180, 0]
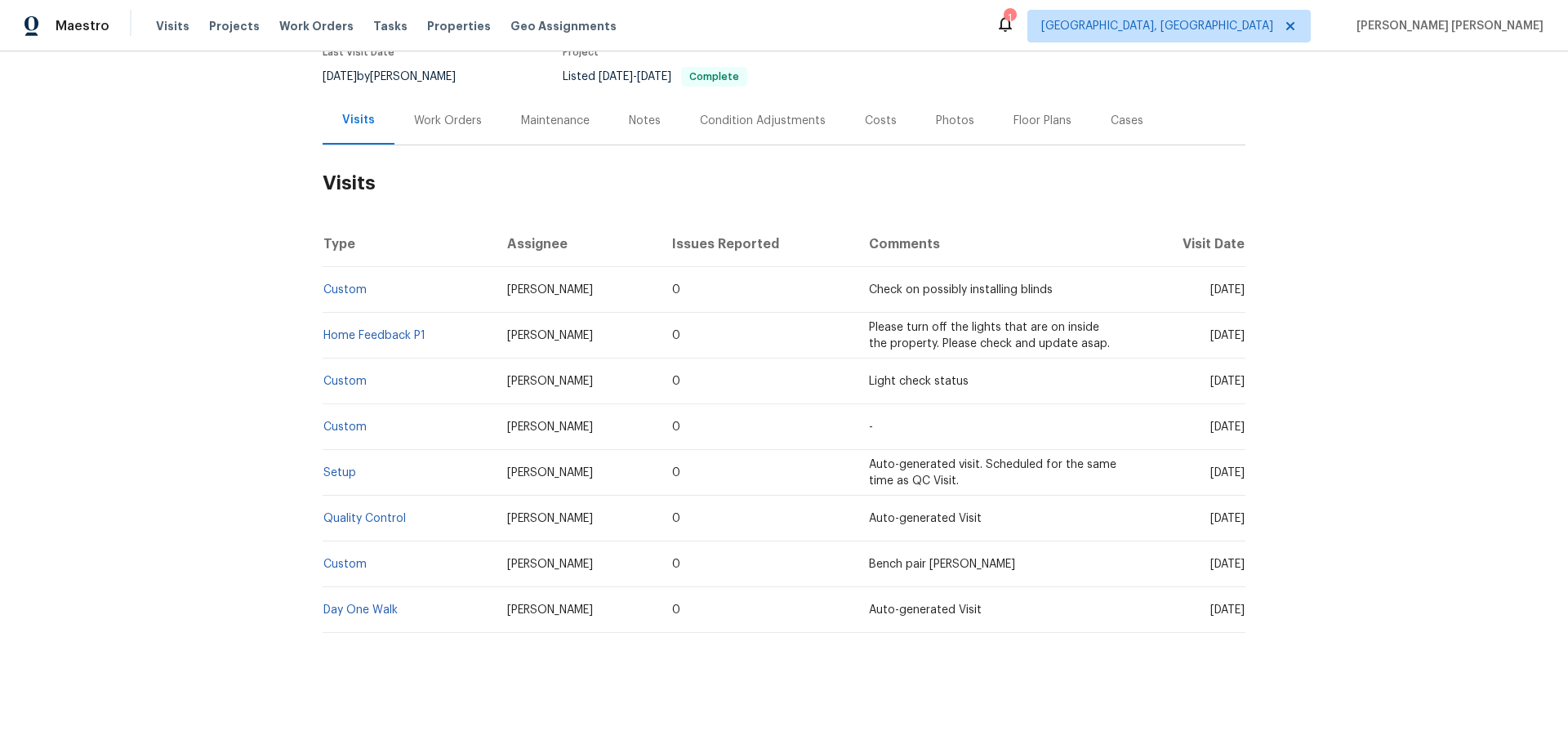
click at [430, 112] on div "Work Orders" at bounding box center [448, 121] width 68 height 17
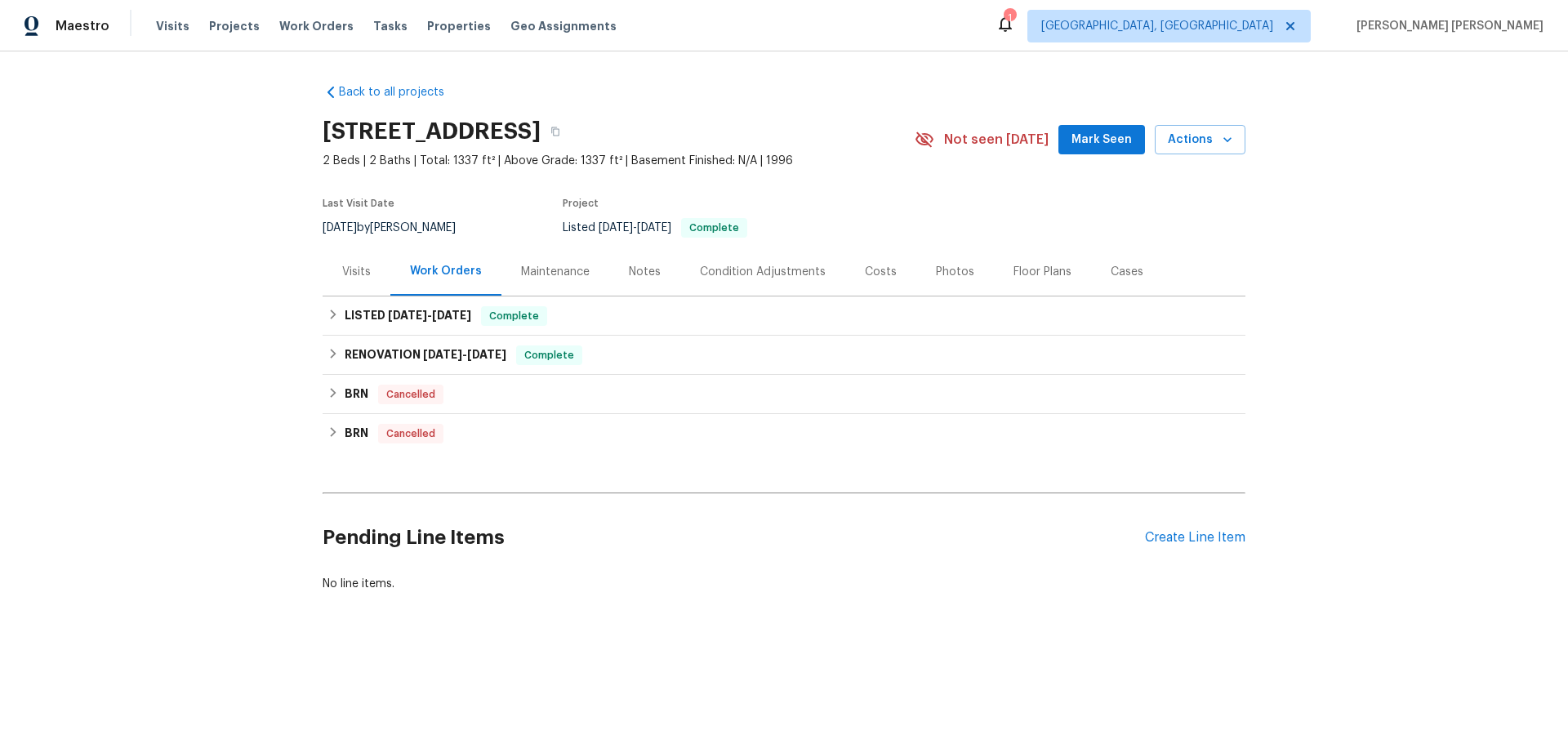
click at [543, 280] on div "Maintenance" at bounding box center [555, 272] width 69 height 17
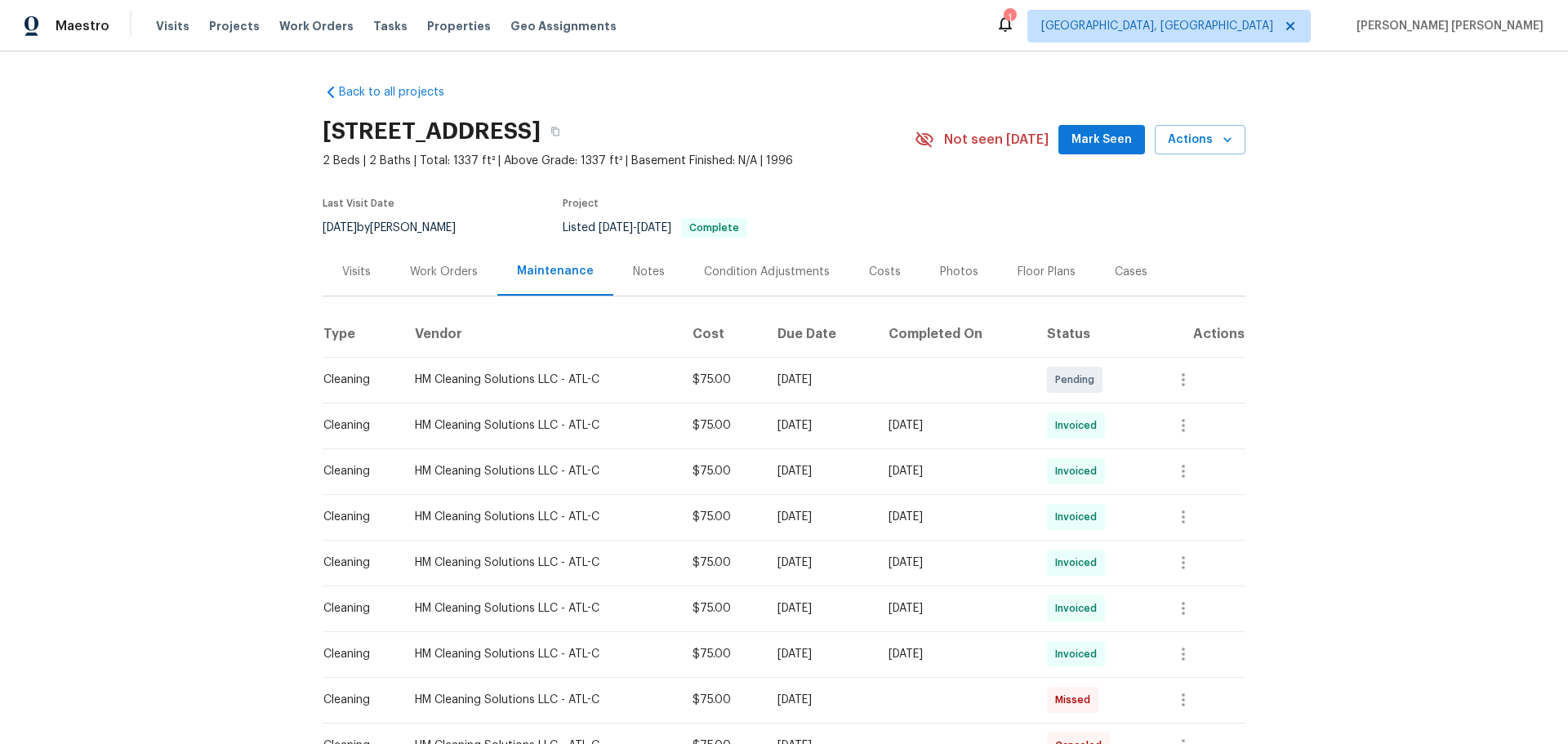
click at [658, 294] on div "Notes" at bounding box center [649, 272] width 71 height 48
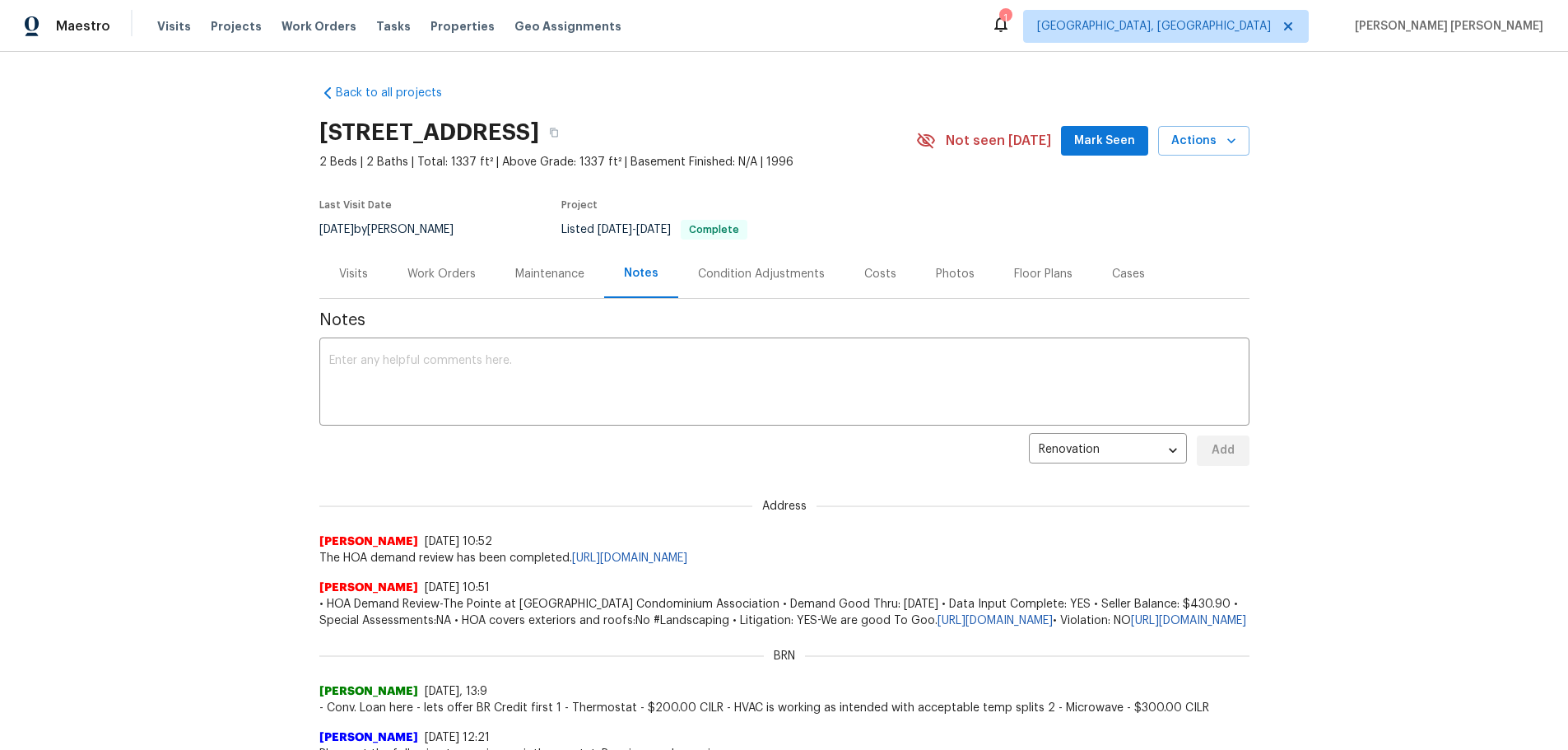
click at [678, 291] on div "Condition Adjustments" at bounding box center [762, 274] width 166 height 48
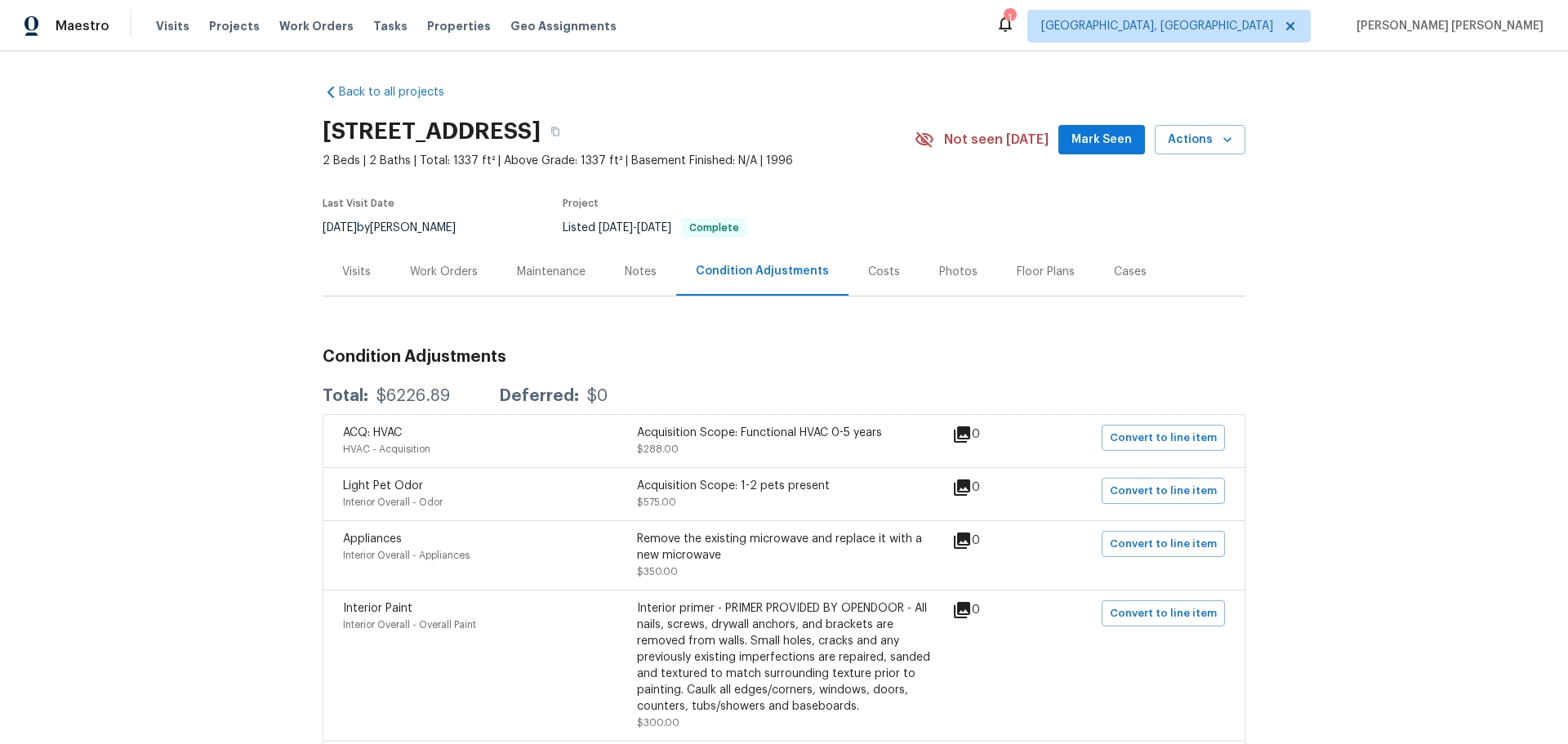
click at [376, 140] on h2 "[STREET_ADDRESS]" at bounding box center [432, 131] width 218 height 17
drag, startPoint x: 396, startPoint y: 152, endPoint x: 306, endPoint y: 133, distance: 92.0
click at [306, 133] on div "Back to all projects [STREET_ADDRESS] 2 Beds | 2 Baths | Total: 1337 ft² | Abov…" at bounding box center [784, 397] width 1568 height 692
copy h2 "[STREET_ADDRESS]"
